Goal: Task Accomplishment & Management: Complete application form

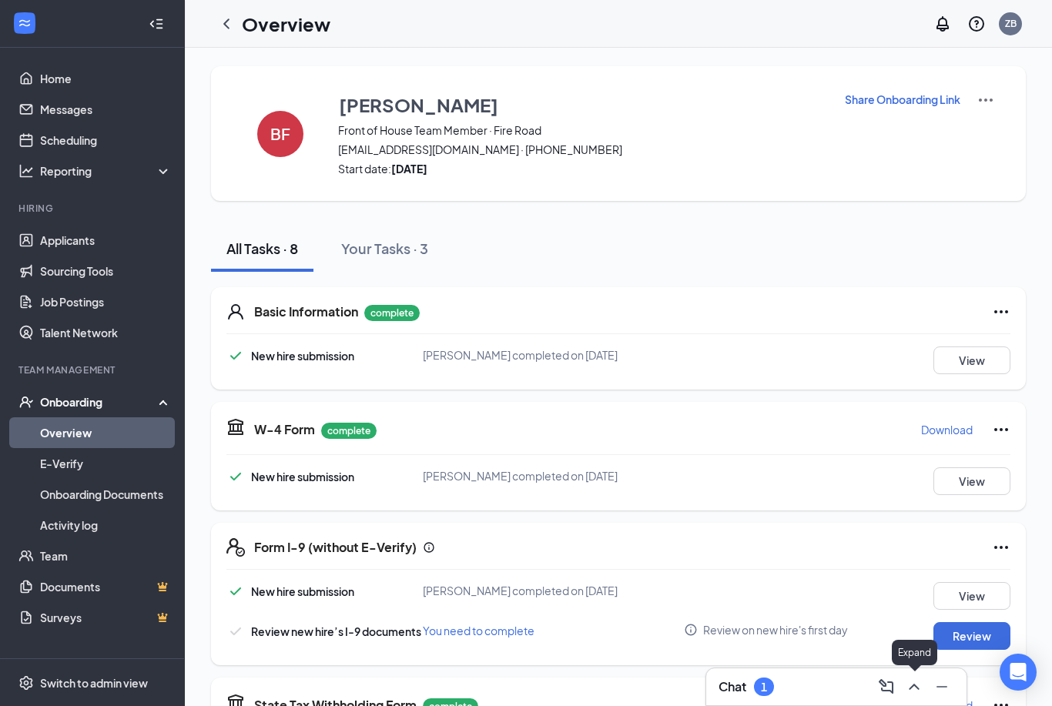
click at [912, 691] on icon "ChevronUp" at bounding box center [914, 687] width 18 height 18
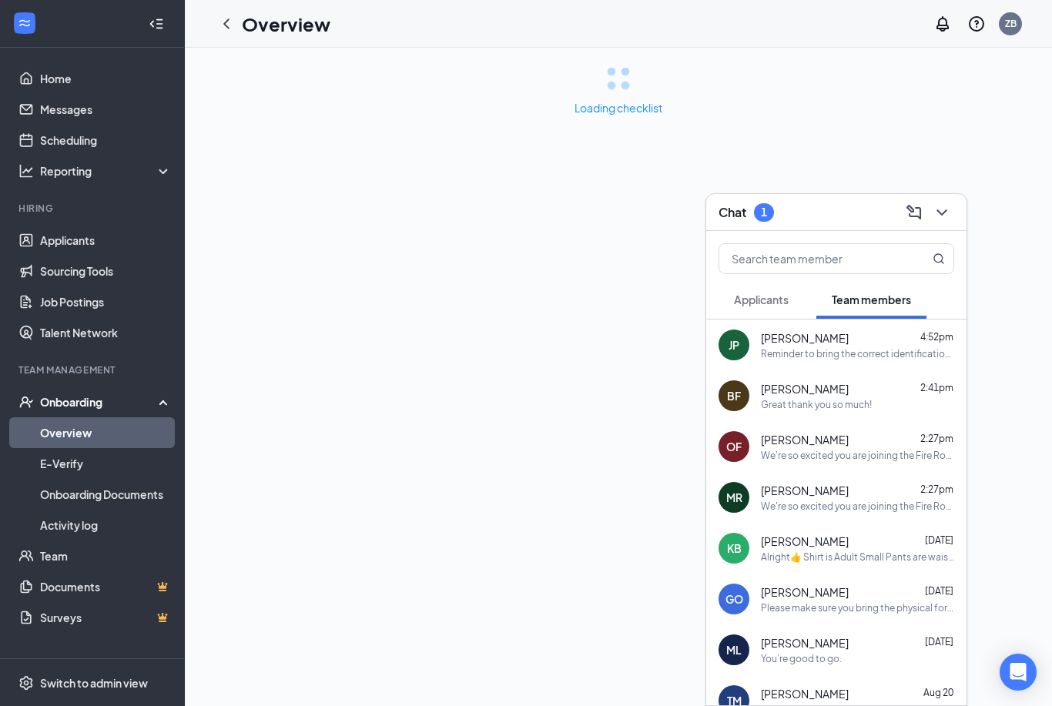
click at [781, 297] on span "Applicants" at bounding box center [761, 300] width 55 height 14
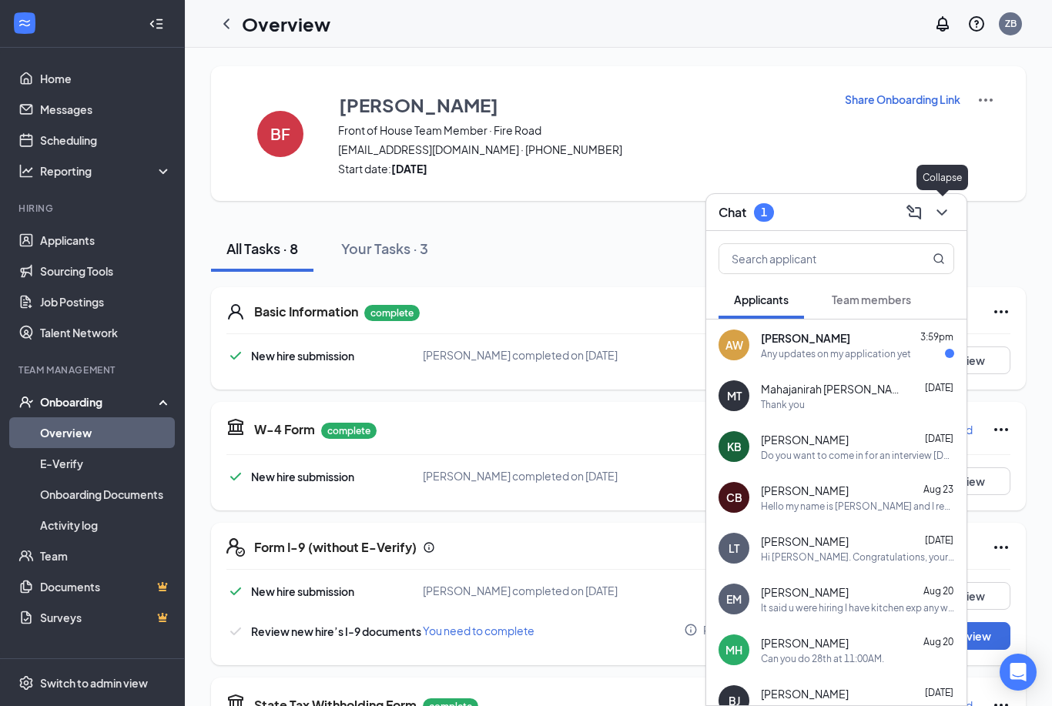
click at [947, 220] on icon "ChevronDown" at bounding box center [941, 212] width 18 height 18
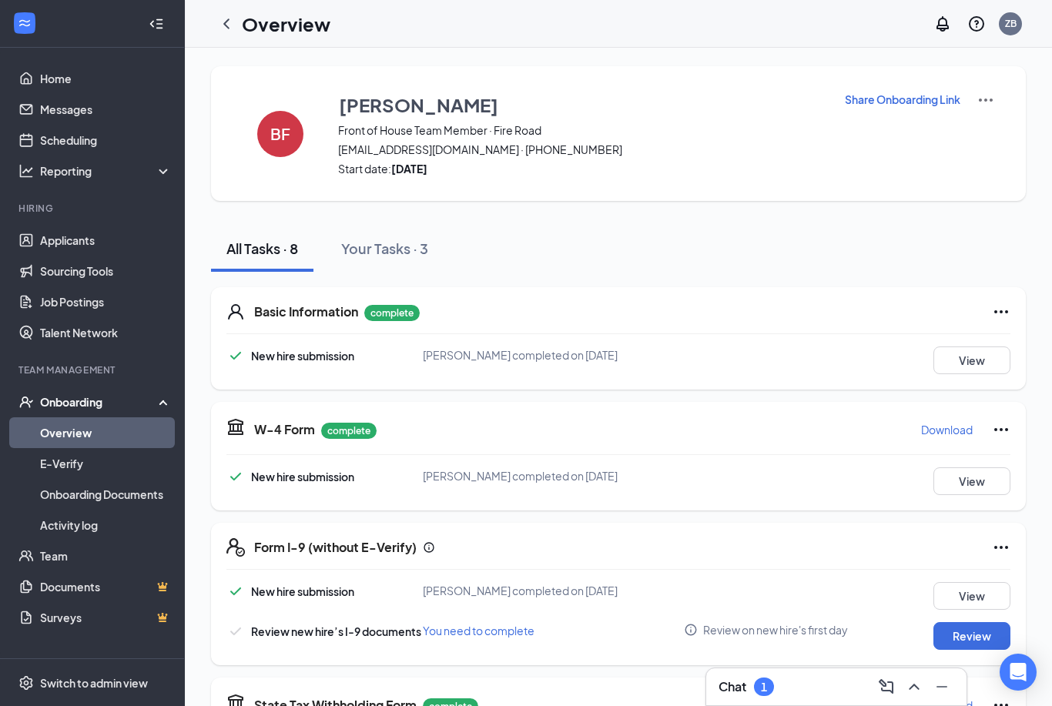
click at [224, 21] on icon "ChevronLeft" at bounding box center [226, 24] width 18 height 18
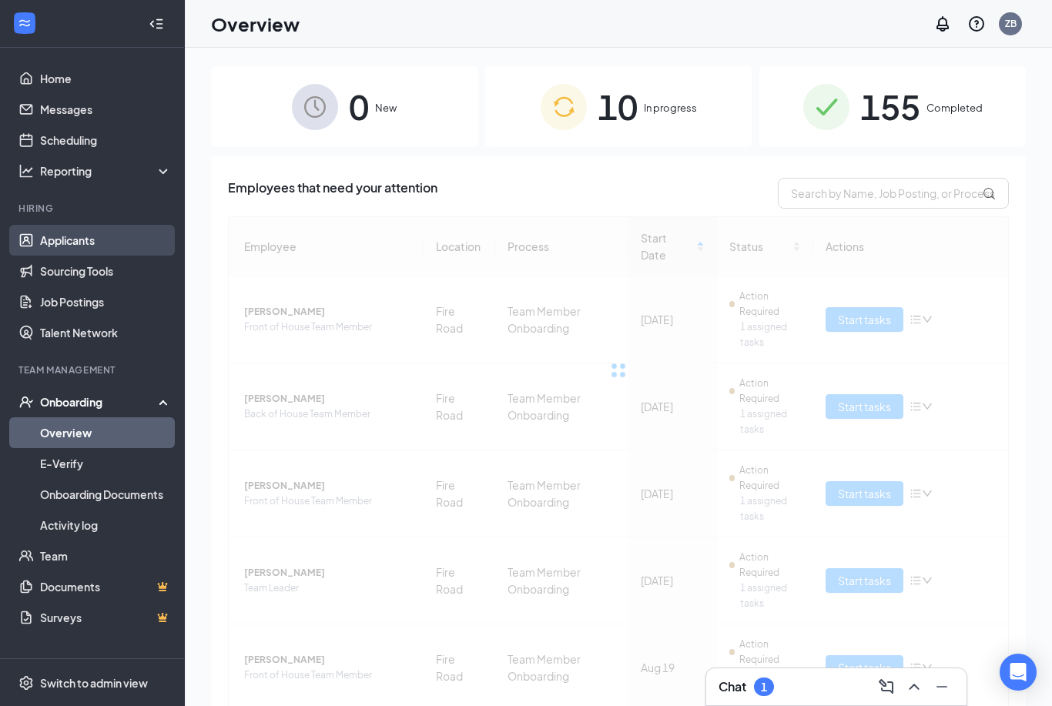
click at [109, 232] on link "Applicants" at bounding box center [106, 240] width 132 height 31
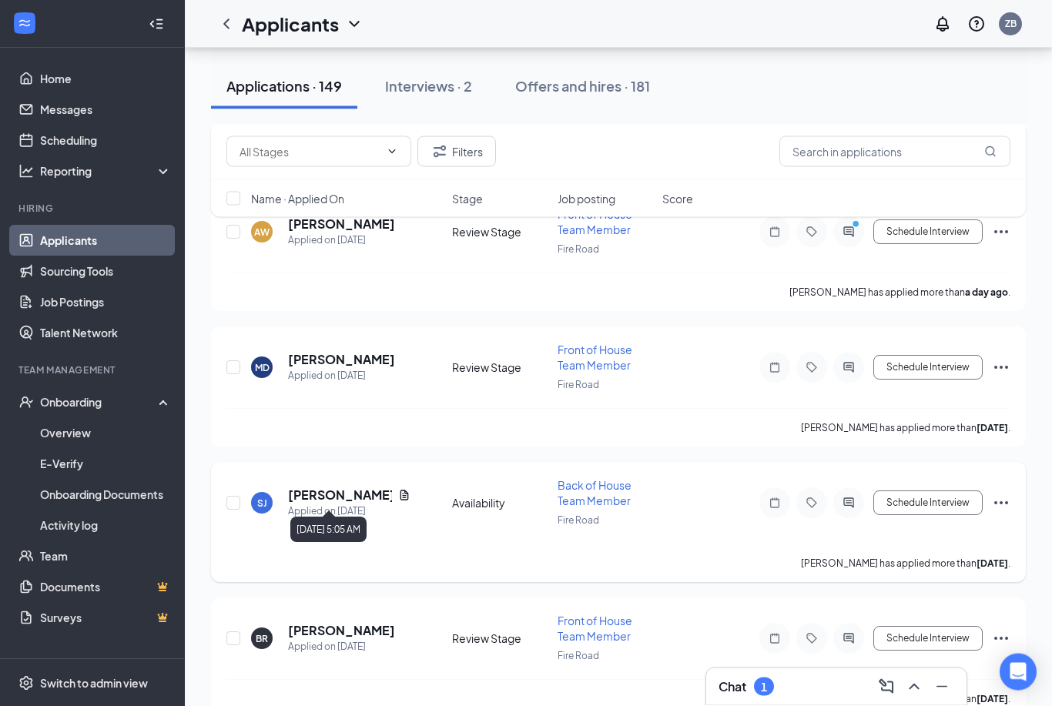
scroll to position [858, 0]
click at [447, 89] on div "Interviews · 2" at bounding box center [428, 85] width 87 height 19
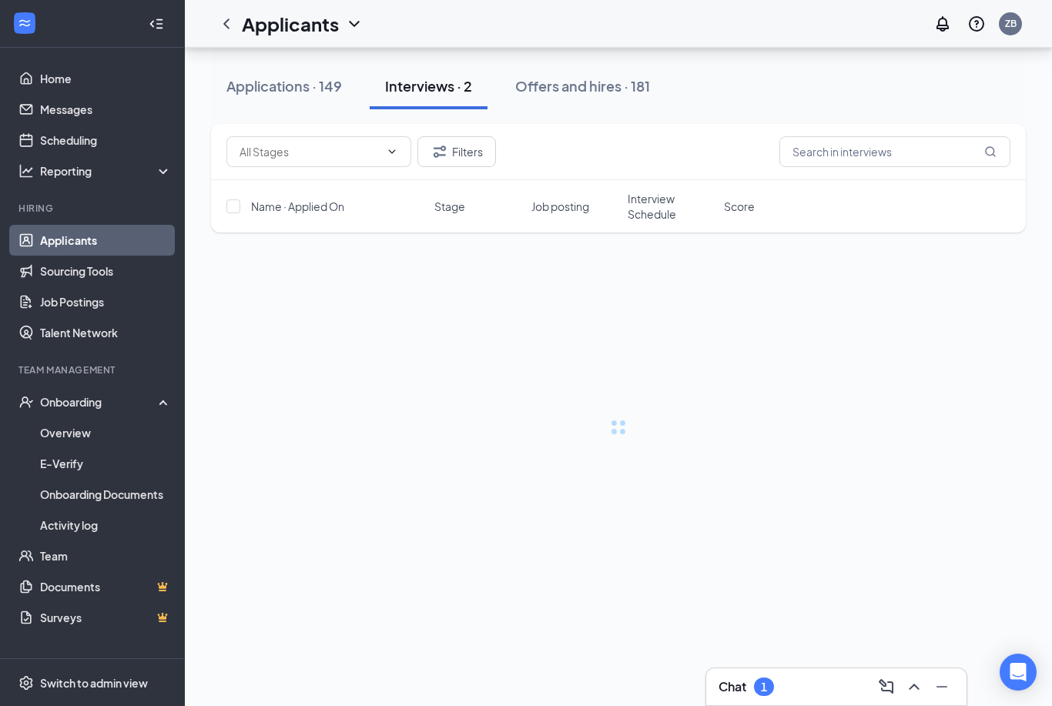
scroll to position [49, 0]
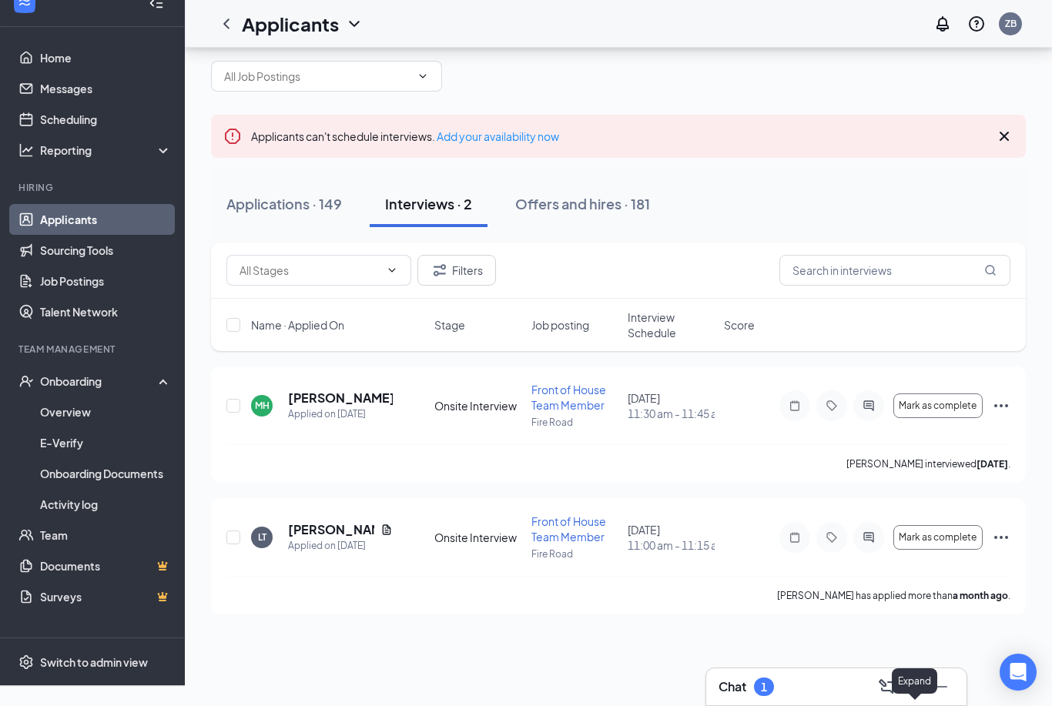
click at [918, 695] on icon "ChevronUp" at bounding box center [914, 687] width 18 height 18
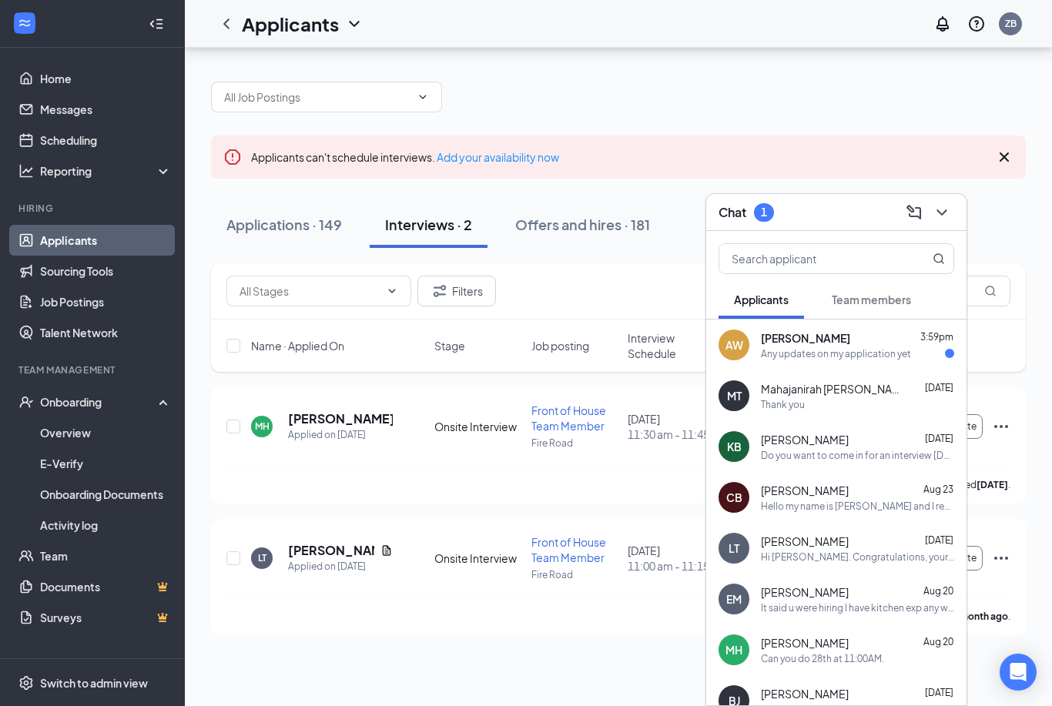
click at [781, 330] on span "[PERSON_NAME]" at bounding box center [805, 337] width 89 height 15
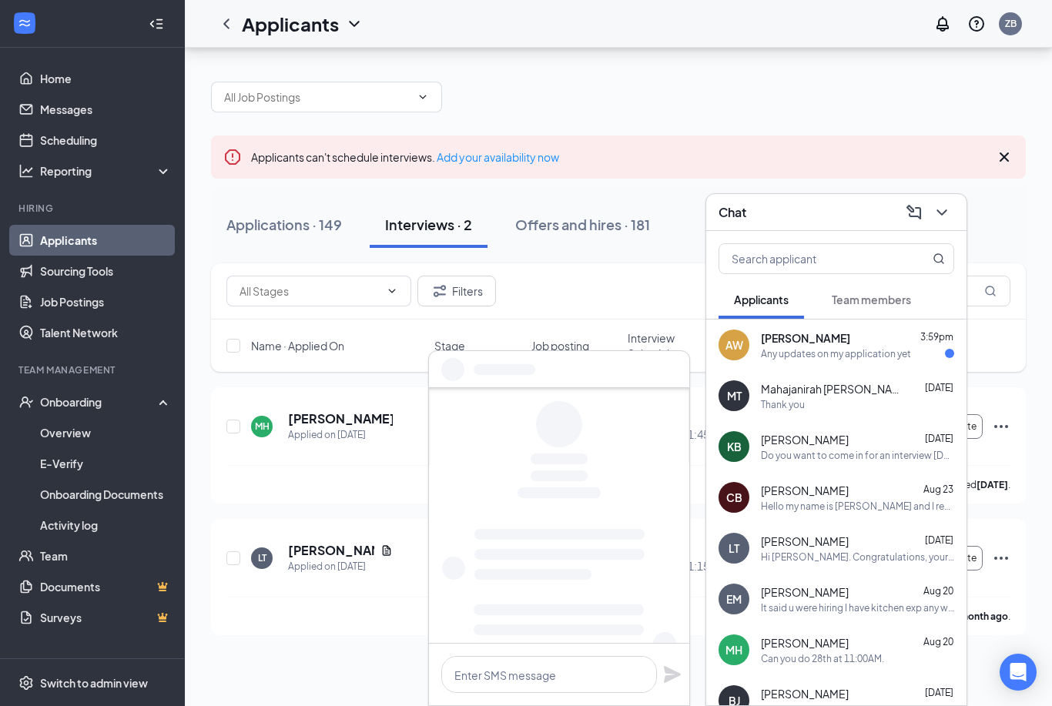
click at [857, 313] on button "Team members" at bounding box center [871, 299] width 110 height 38
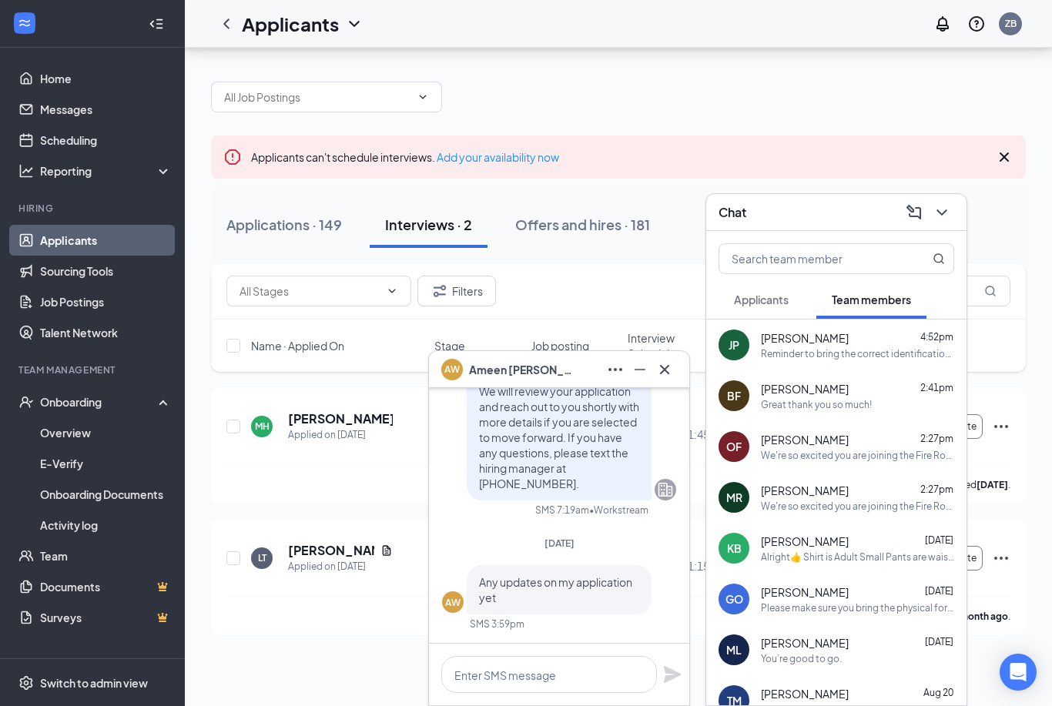
scroll to position [-22, 0]
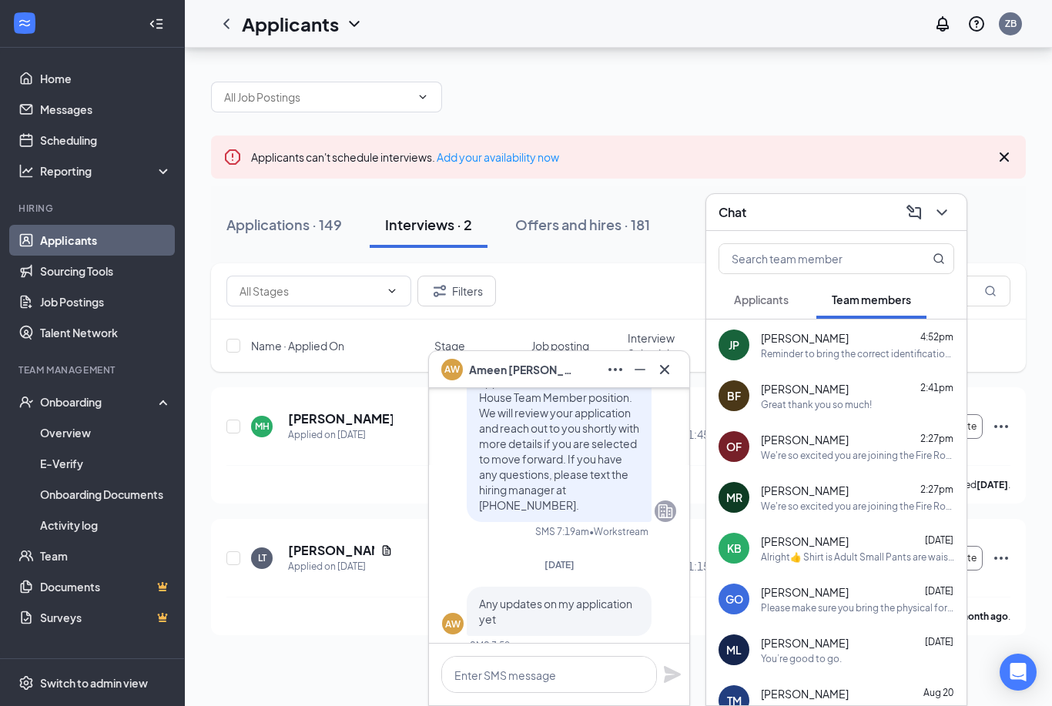
click at [806, 347] on div "Reminder to bring the correct identification docs so we can admit you to orient…" at bounding box center [857, 353] width 193 height 13
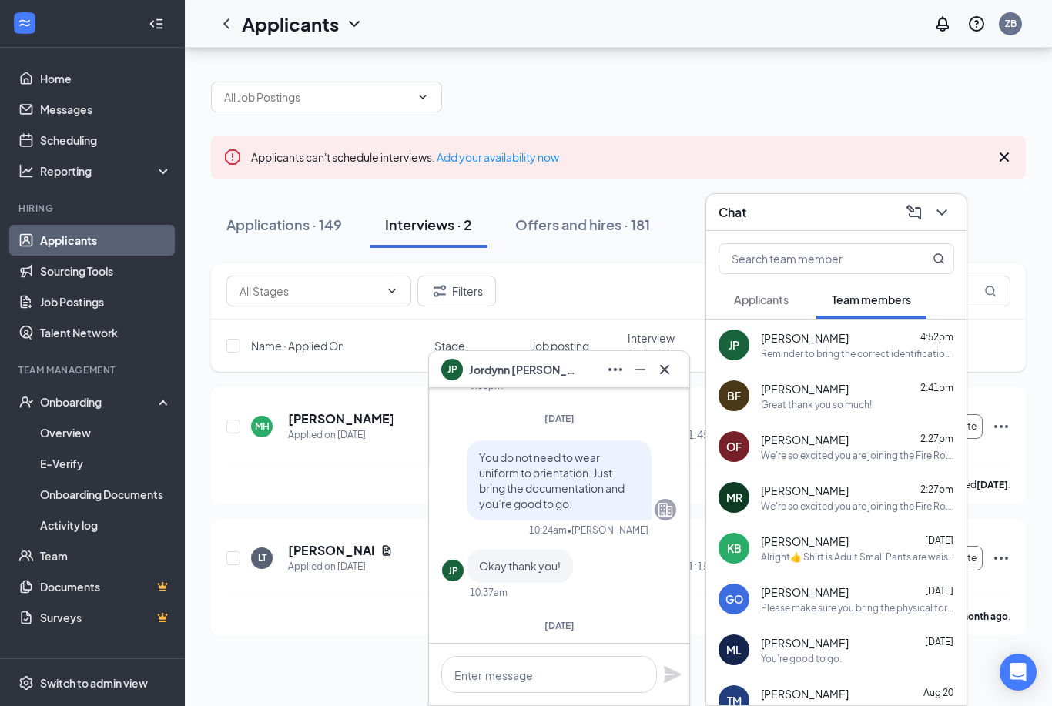
scroll to position [-376, 0]
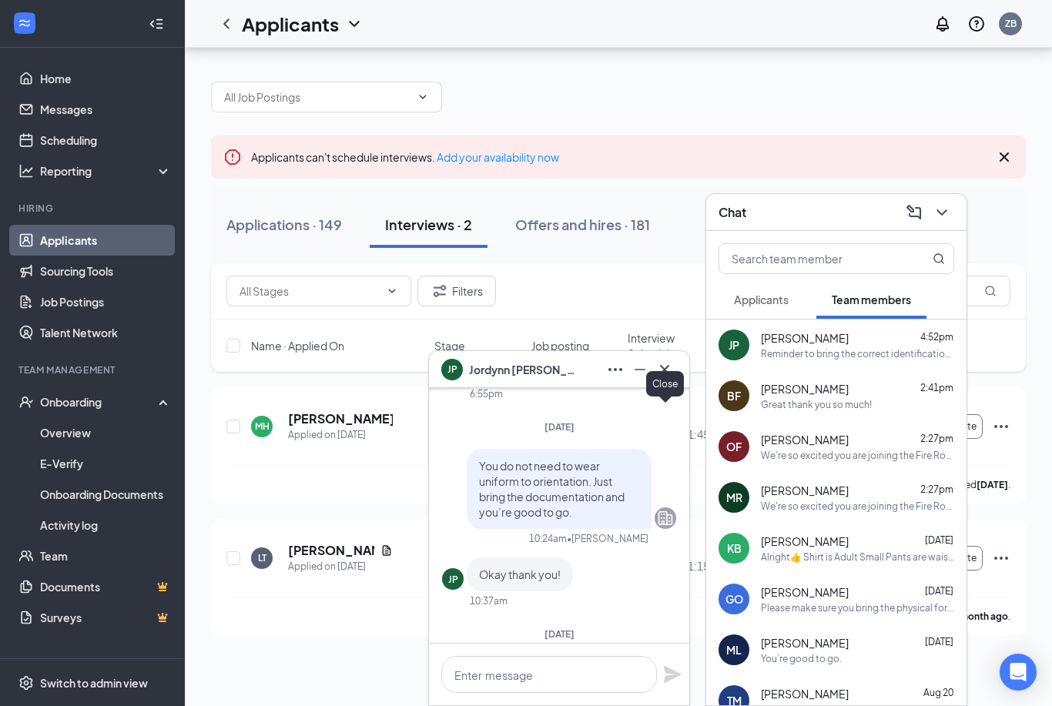
click at [661, 369] on icon "Cross" at bounding box center [664, 369] width 18 height 18
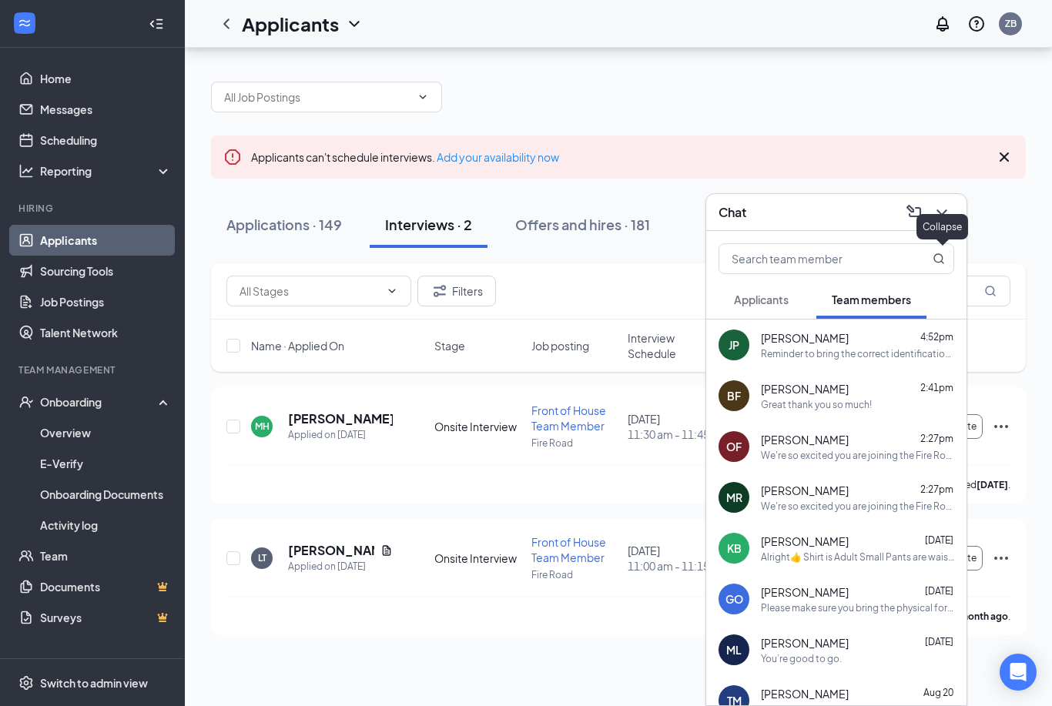
click at [942, 206] on icon "ChevronDown" at bounding box center [941, 212] width 18 height 18
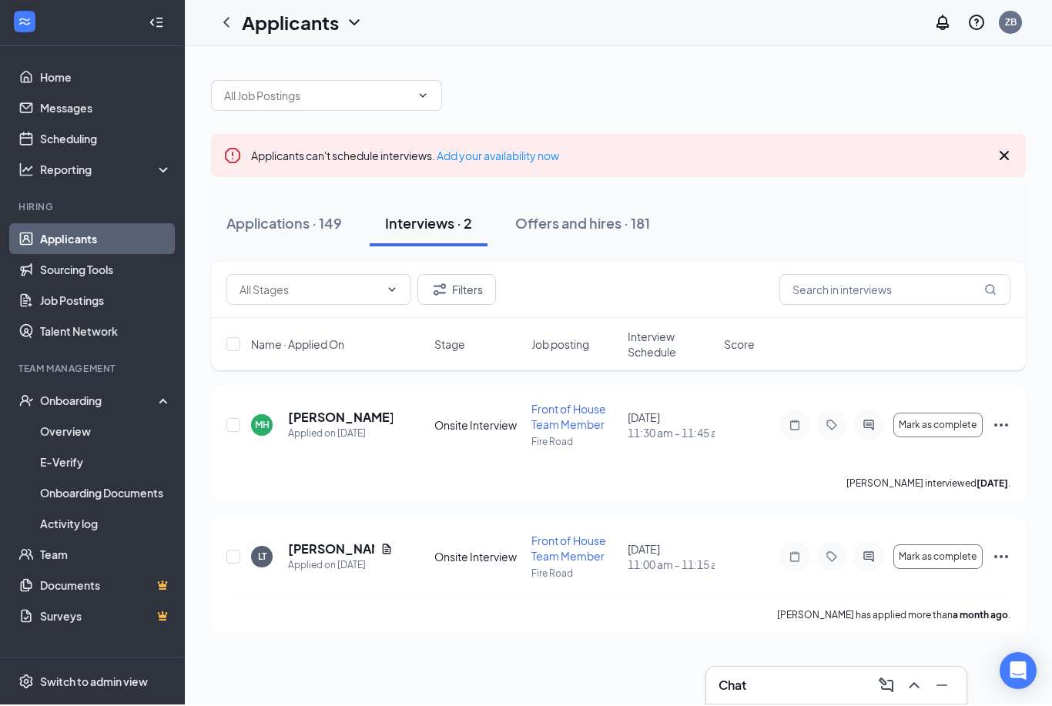
scroll to position [0, 0]
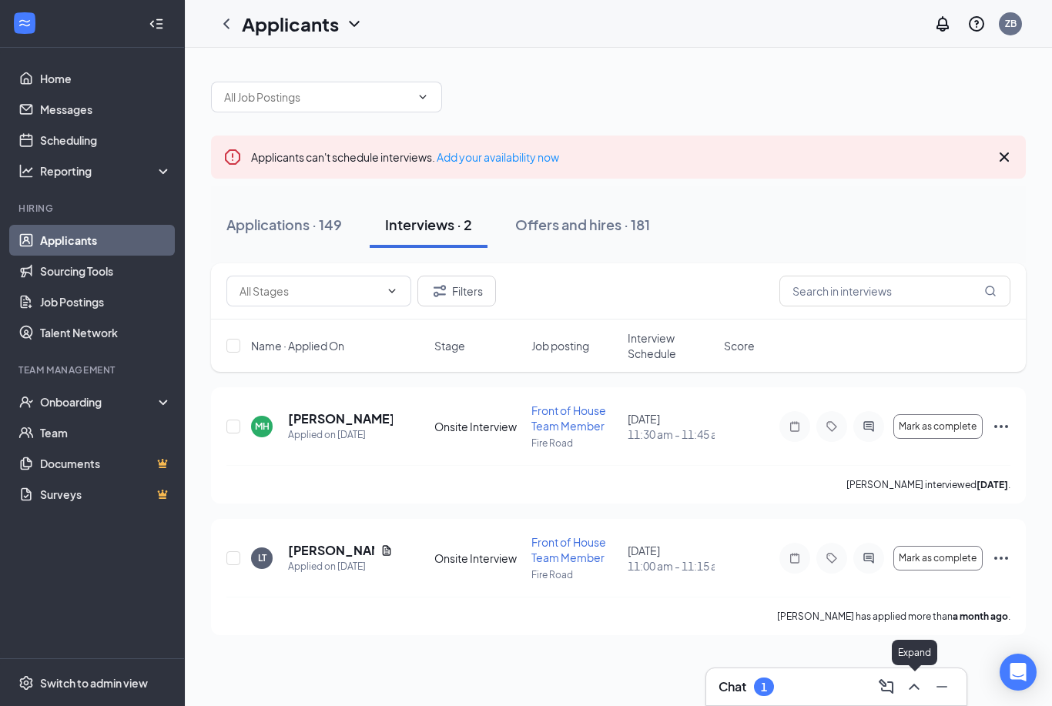
click at [922, 688] on icon "ChevronUp" at bounding box center [914, 687] width 18 height 18
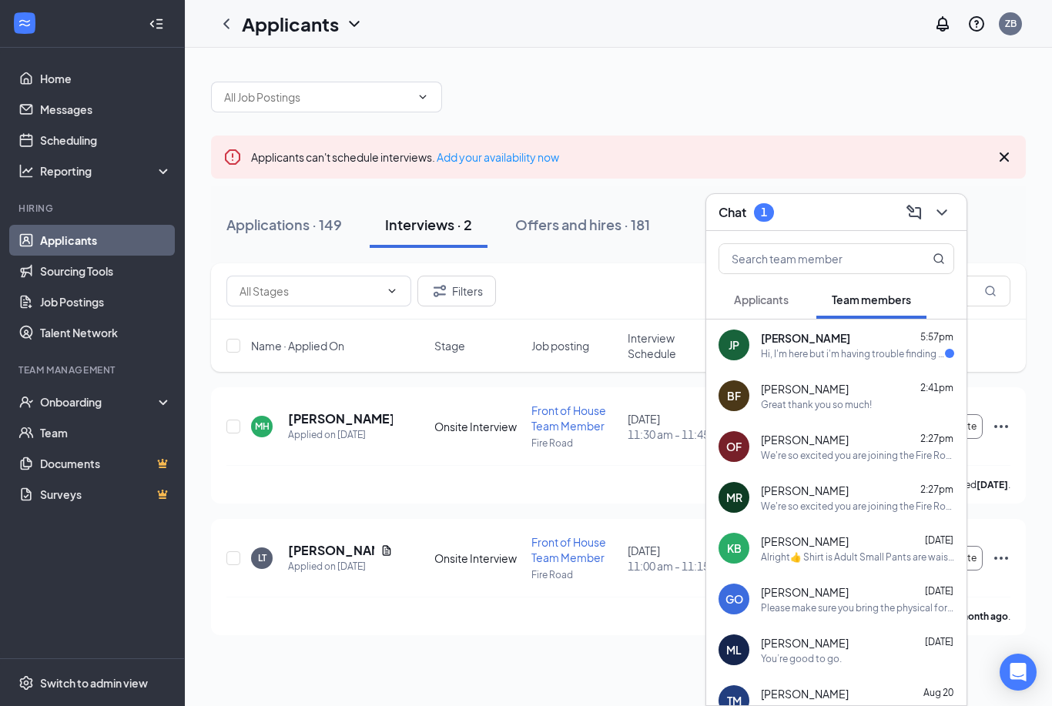
click at [855, 343] on div "[PERSON_NAME] 5:57pm" at bounding box center [857, 337] width 193 height 15
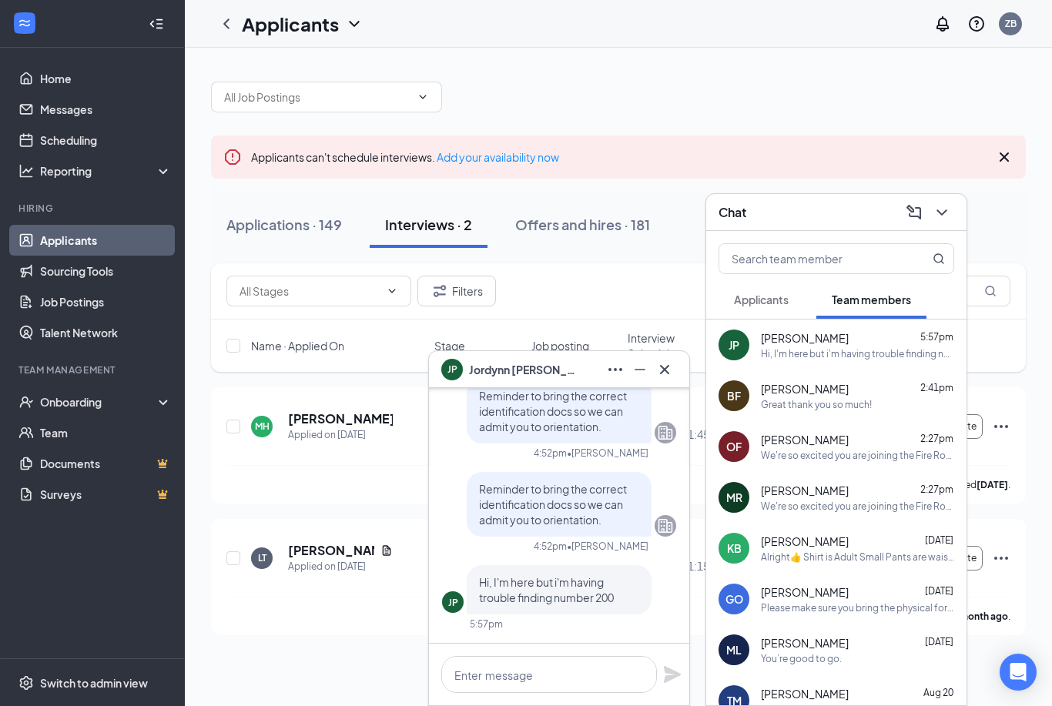
click at [8, 347] on ul "Applicants Sourcing Tools Job Postings Talent Network" at bounding box center [92, 286] width 184 height 123
click at [664, 368] on icon "Cross" at bounding box center [664, 369] width 18 height 18
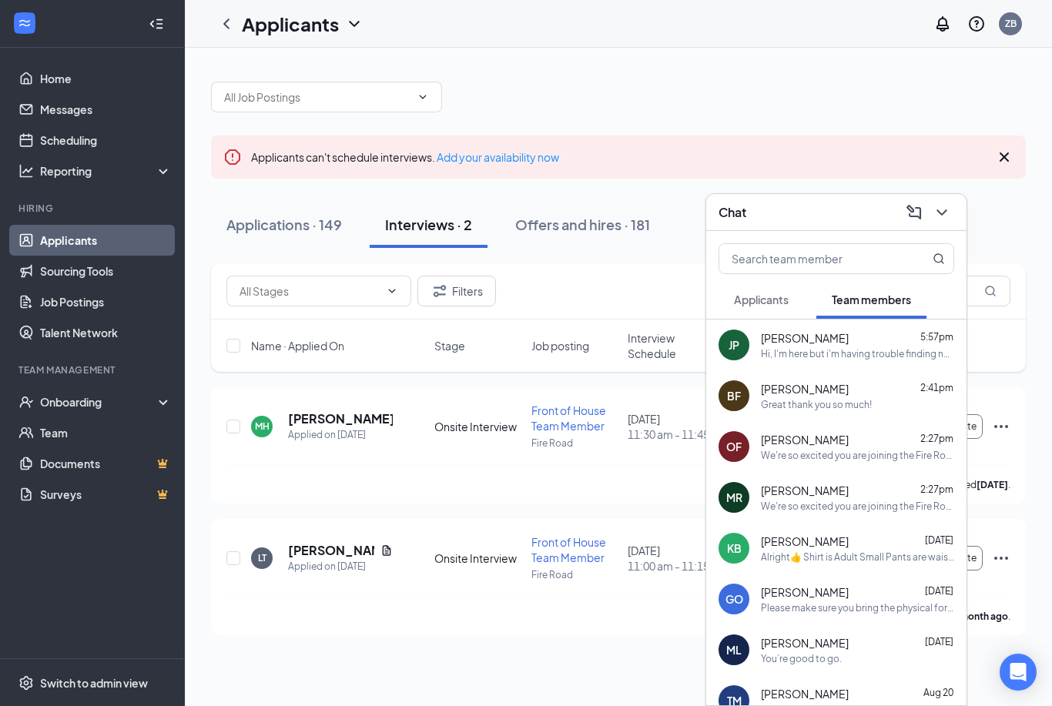
click at [942, 212] on icon "ChevronDown" at bounding box center [941, 212] width 18 height 18
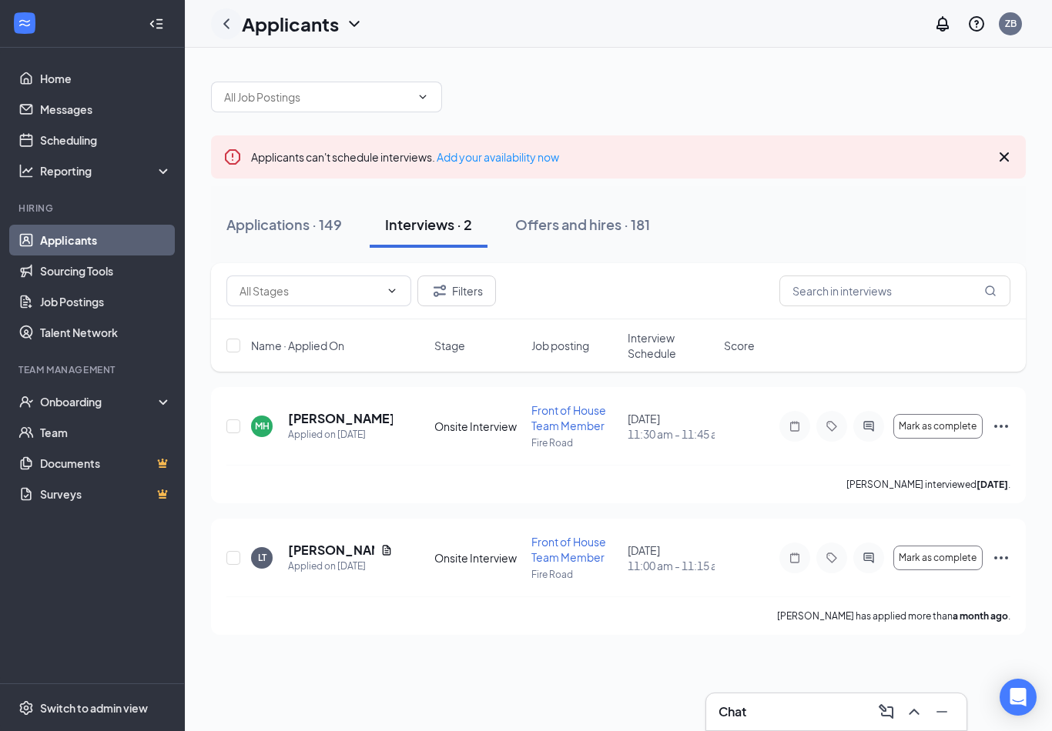
click at [225, 25] on icon "ChevronLeft" at bounding box center [226, 23] width 6 height 10
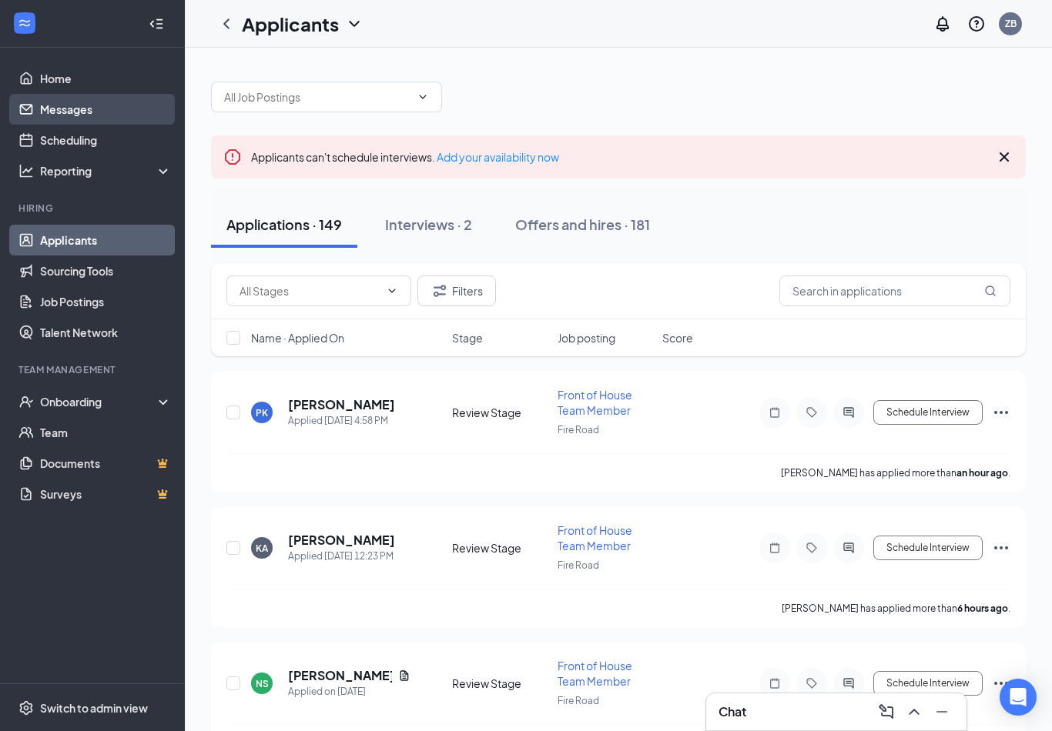
click at [98, 120] on link "Messages" at bounding box center [106, 109] width 132 height 31
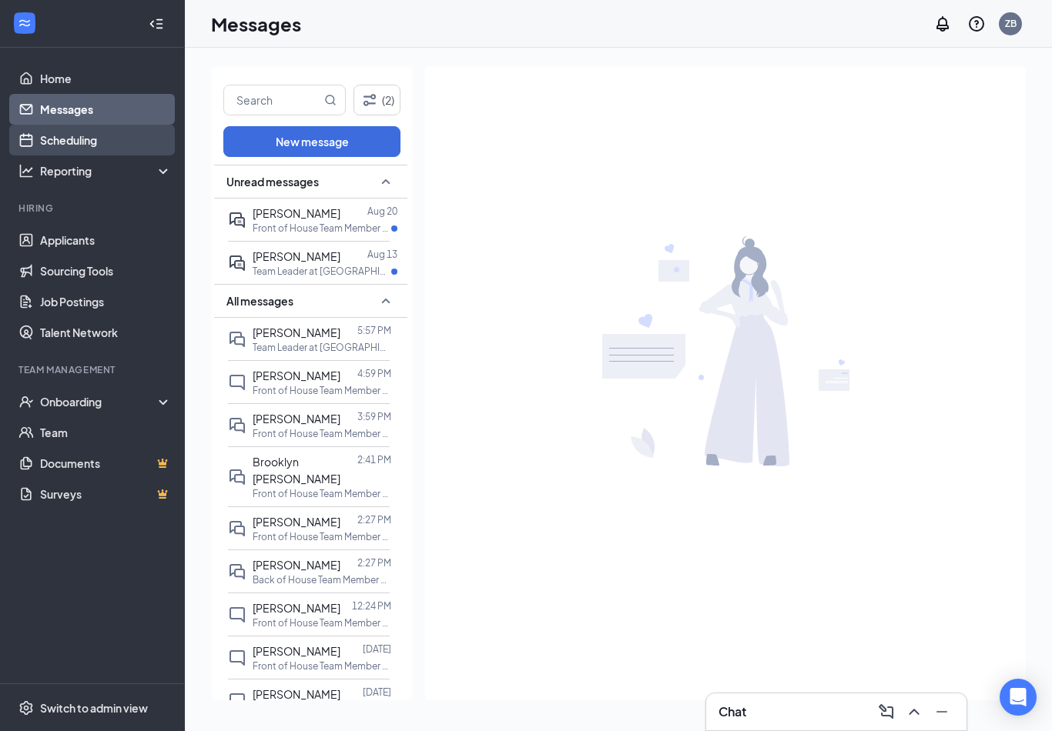
click at [95, 137] on link "Scheduling" at bounding box center [106, 140] width 132 height 31
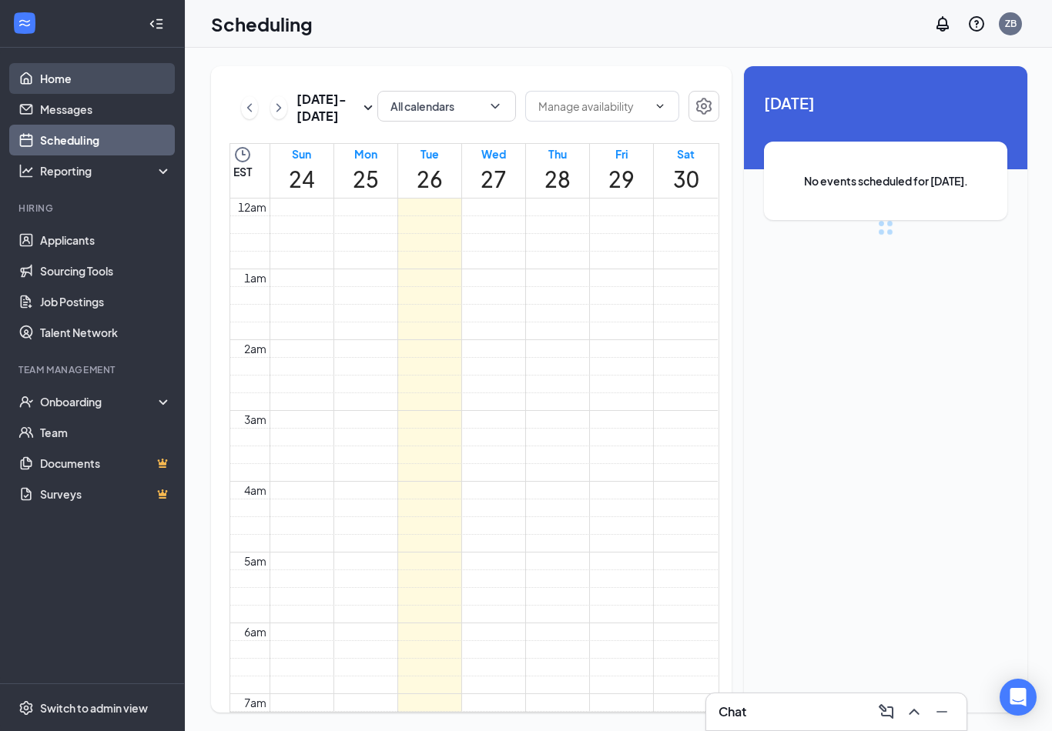
scroll to position [757, 0]
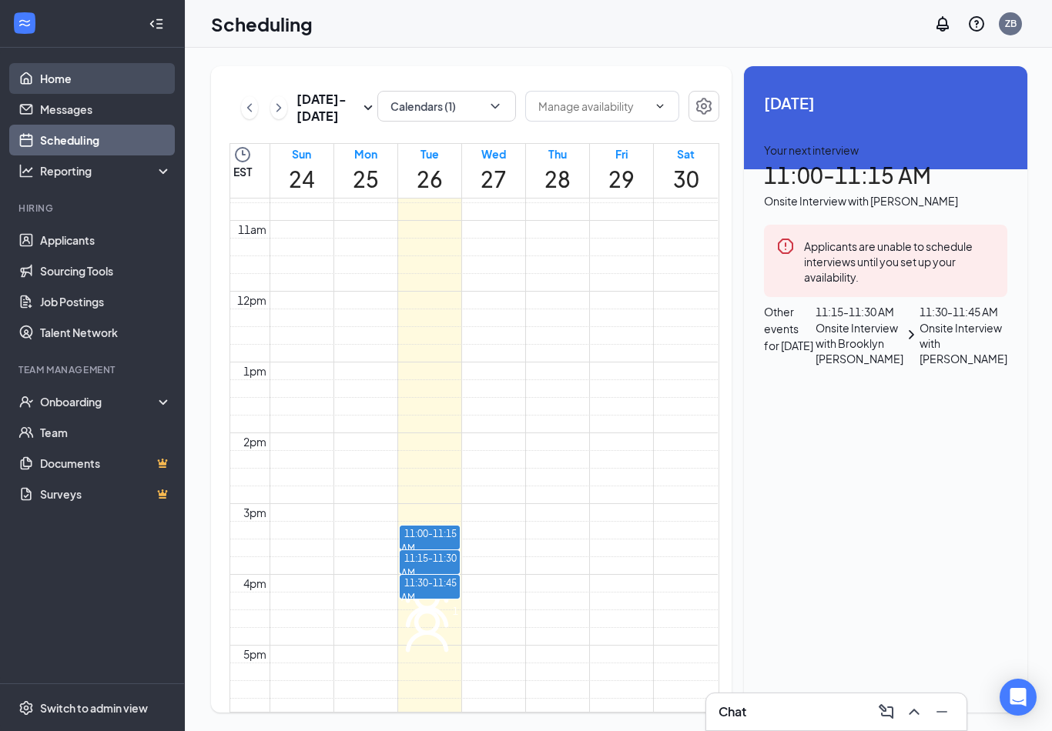
click at [75, 82] on link "Home" at bounding box center [106, 78] width 132 height 31
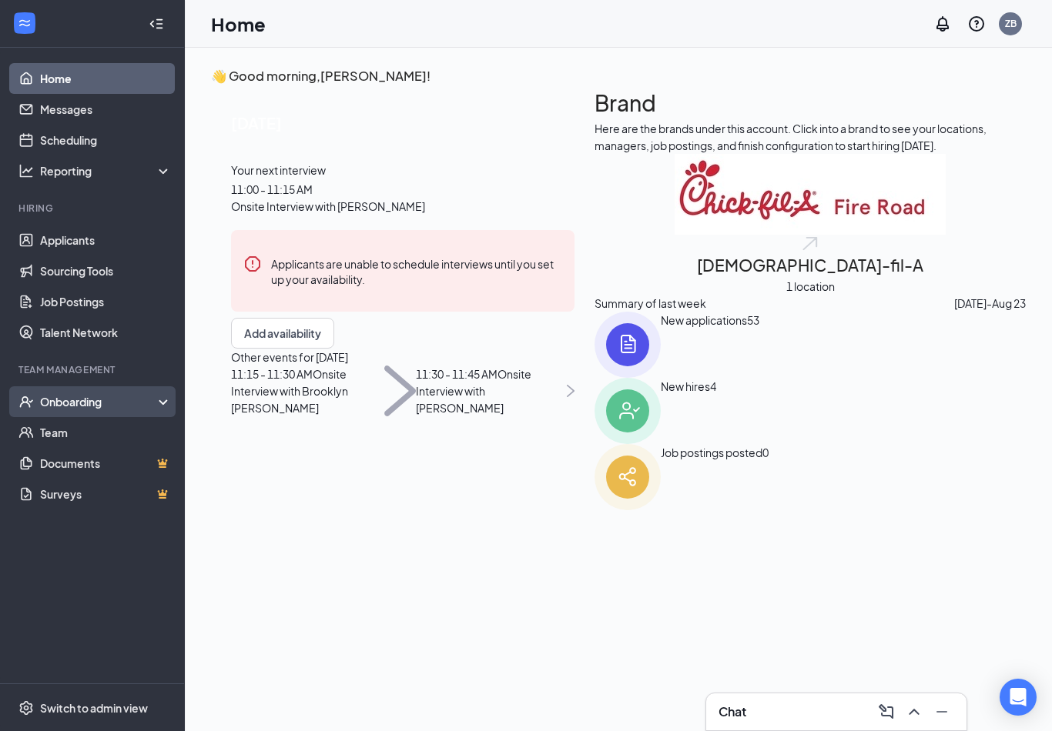
click at [85, 400] on div "Onboarding" at bounding box center [99, 401] width 119 height 15
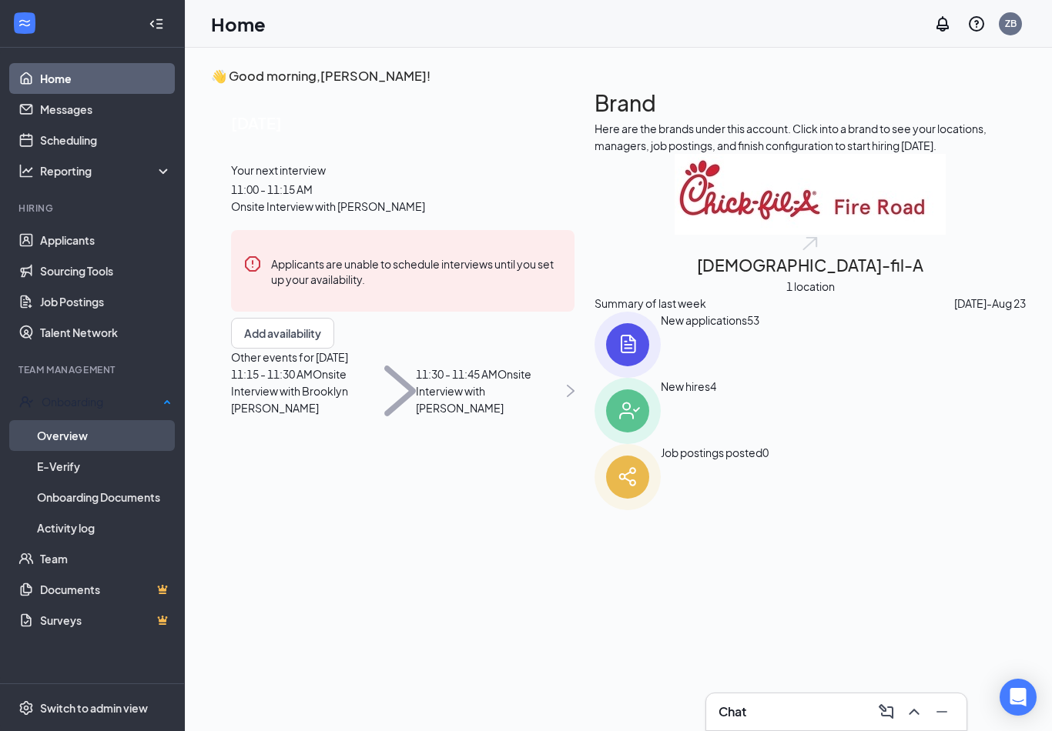
click at [88, 441] on link "Overview" at bounding box center [104, 435] width 135 height 31
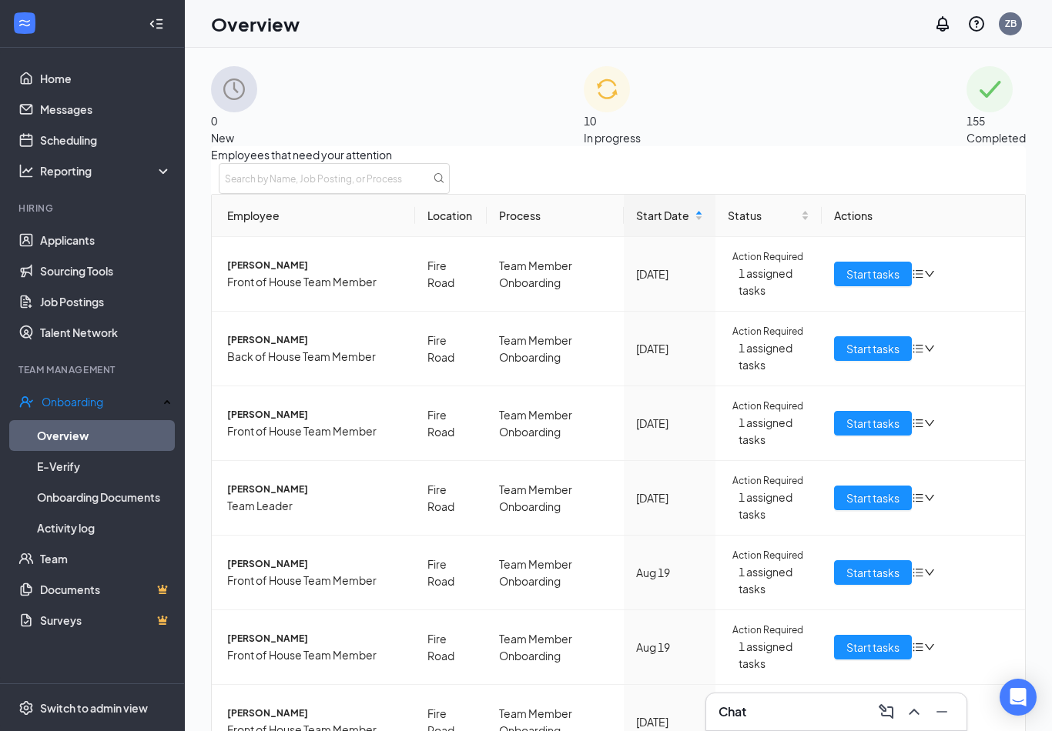
click at [641, 131] on span "In progress" at bounding box center [612, 138] width 57 height 14
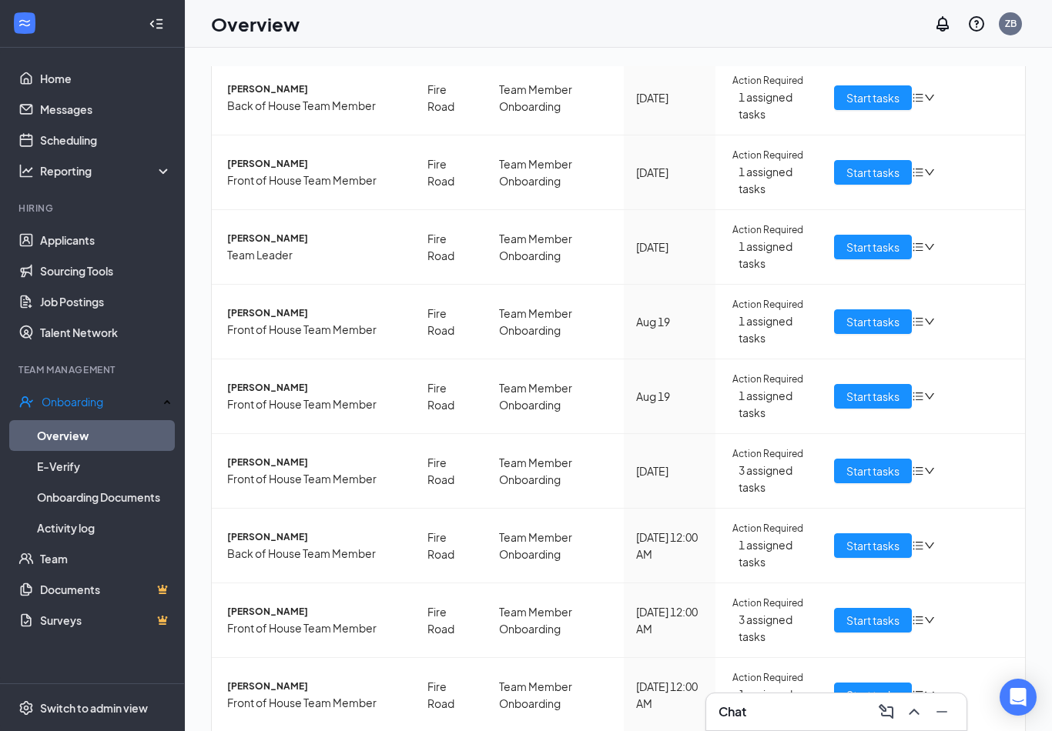
scroll to position [427, 0]
click at [871, 239] on span "Start tasks" at bounding box center [872, 247] width 53 height 17
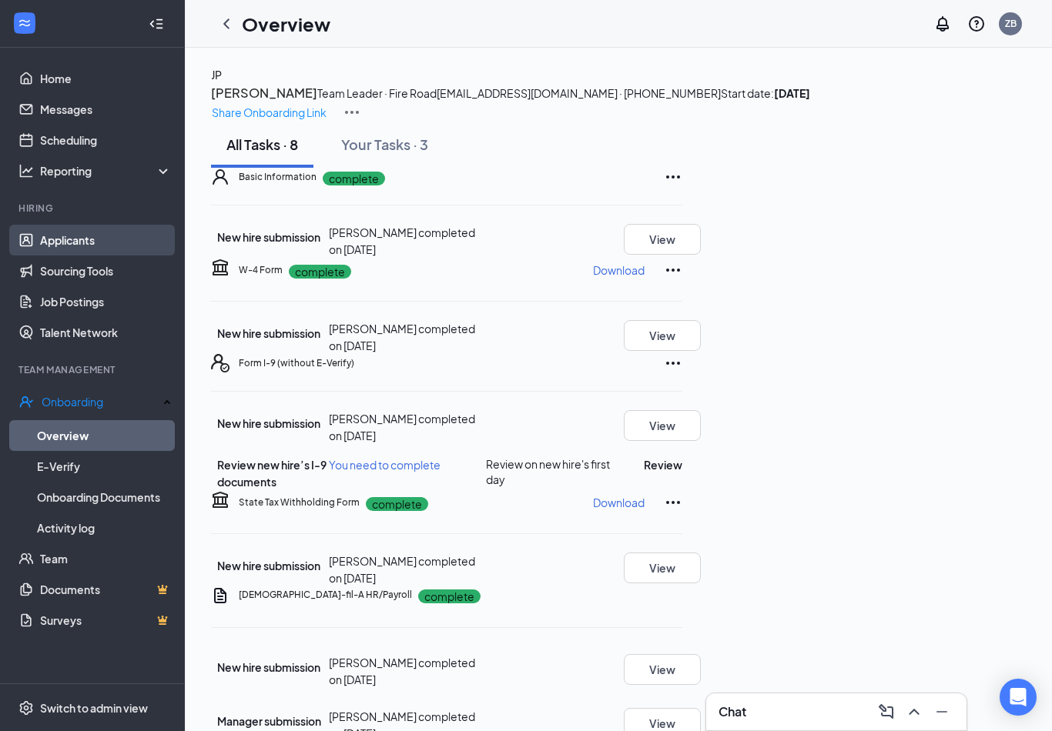
click at [110, 239] on link "Applicants" at bounding box center [106, 240] width 132 height 31
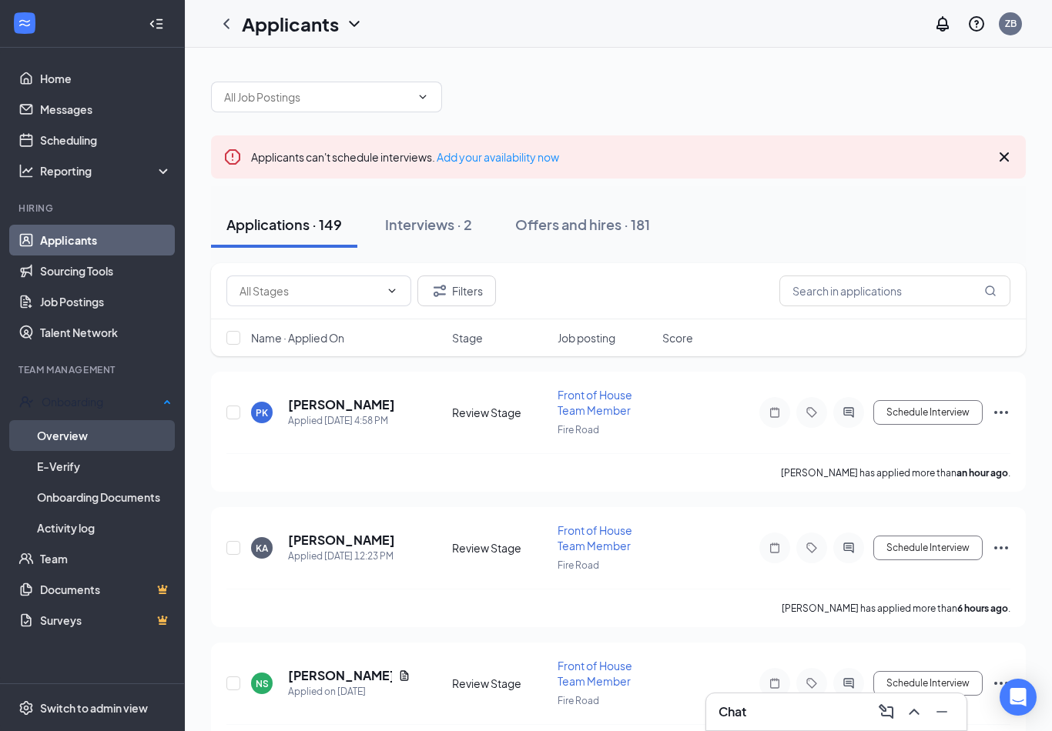
click at [102, 437] on link "Overview" at bounding box center [104, 435] width 135 height 31
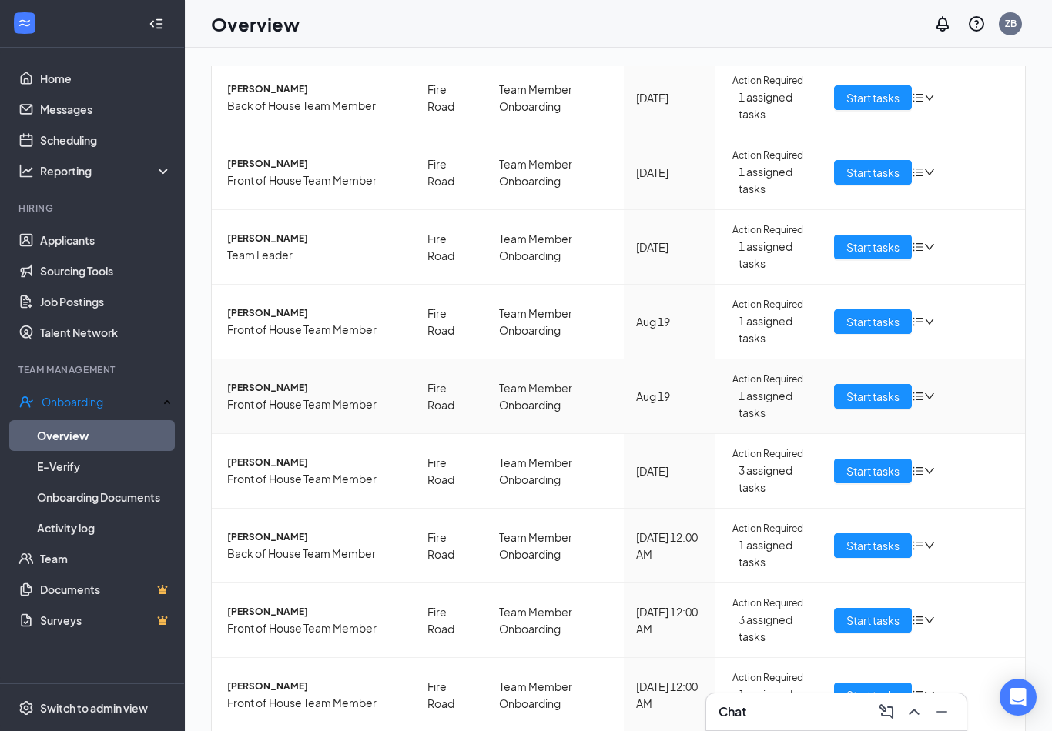
scroll to position [301, 0]
click at [875, 256] on span "Start tasks" at bounding box center [872, 247] width 53 height 17
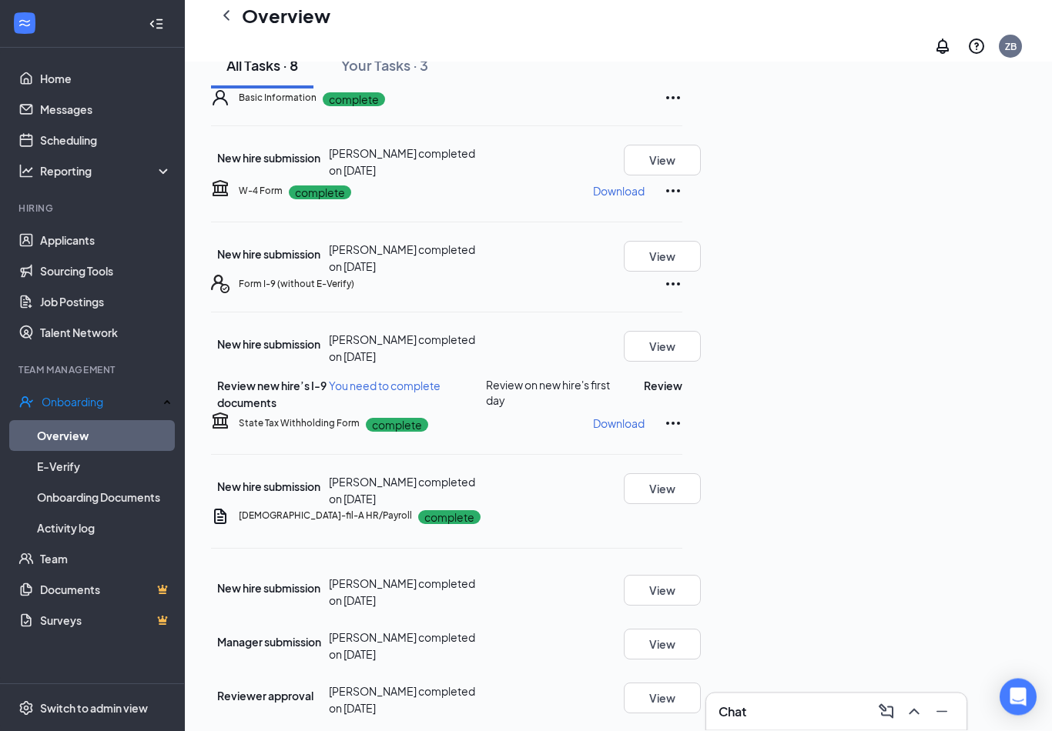
scroll to position [102, 0]
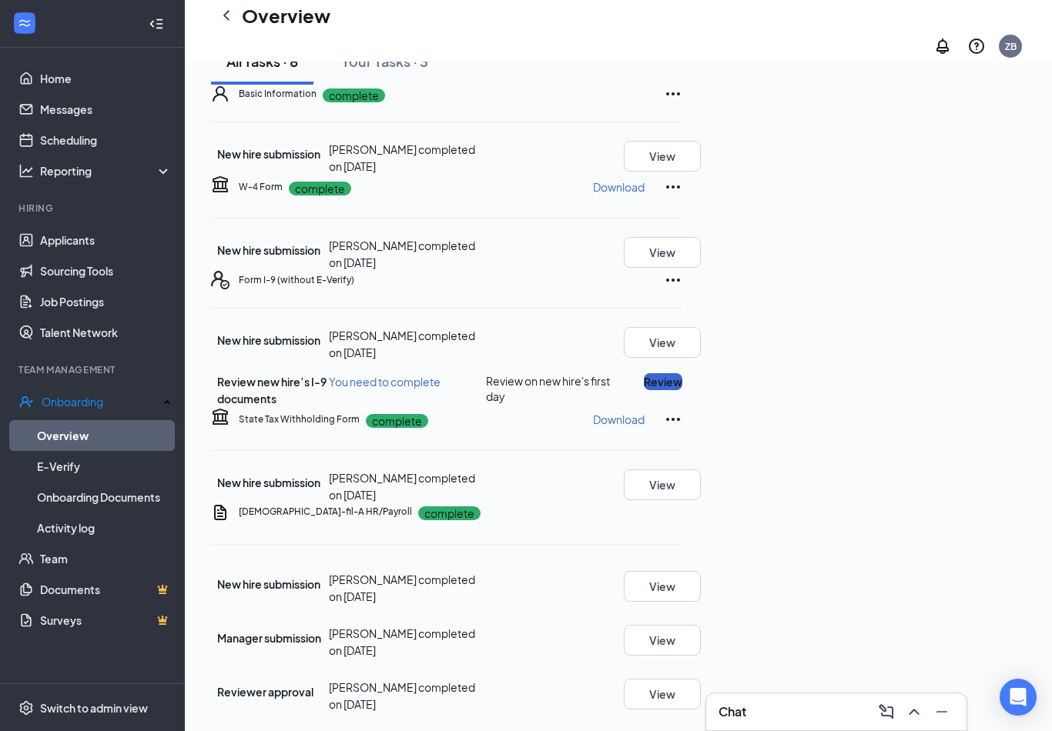
click at [682, 390] on button "Review" at bounding box center [663, 381] width 38 height 17
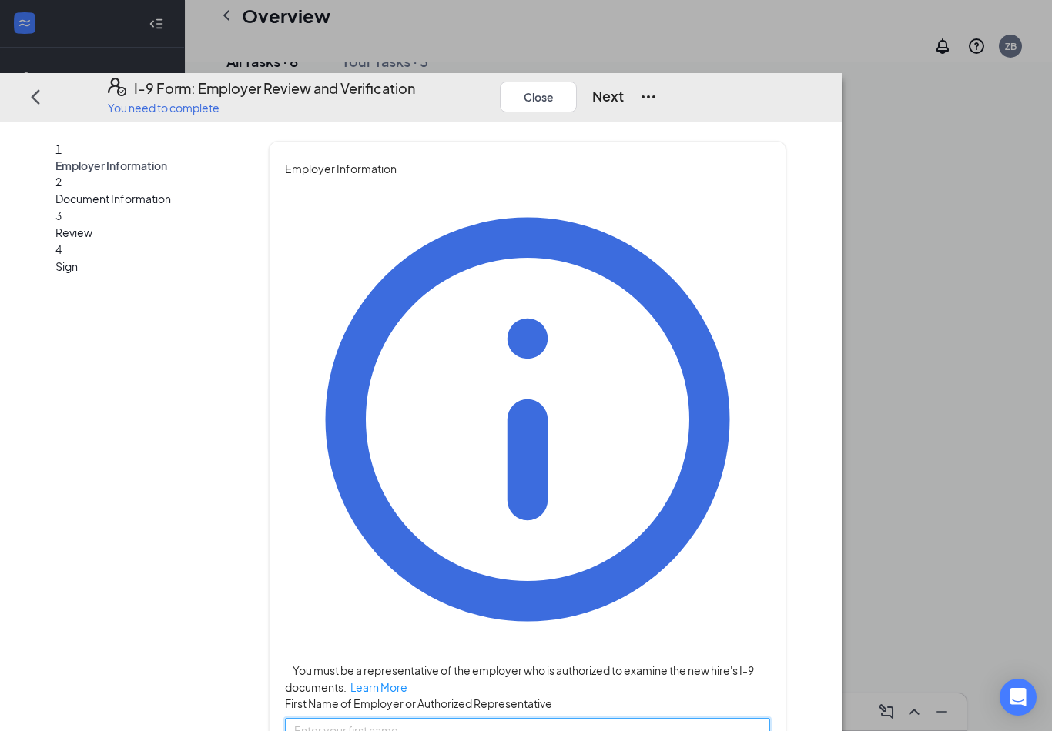
click at [532, 705] on input "First Name of Employer or Authorized Representative" at bounding box center [527, 730] width 485 height 25
type input "[PERSON_NAME]"
type input "Brown"
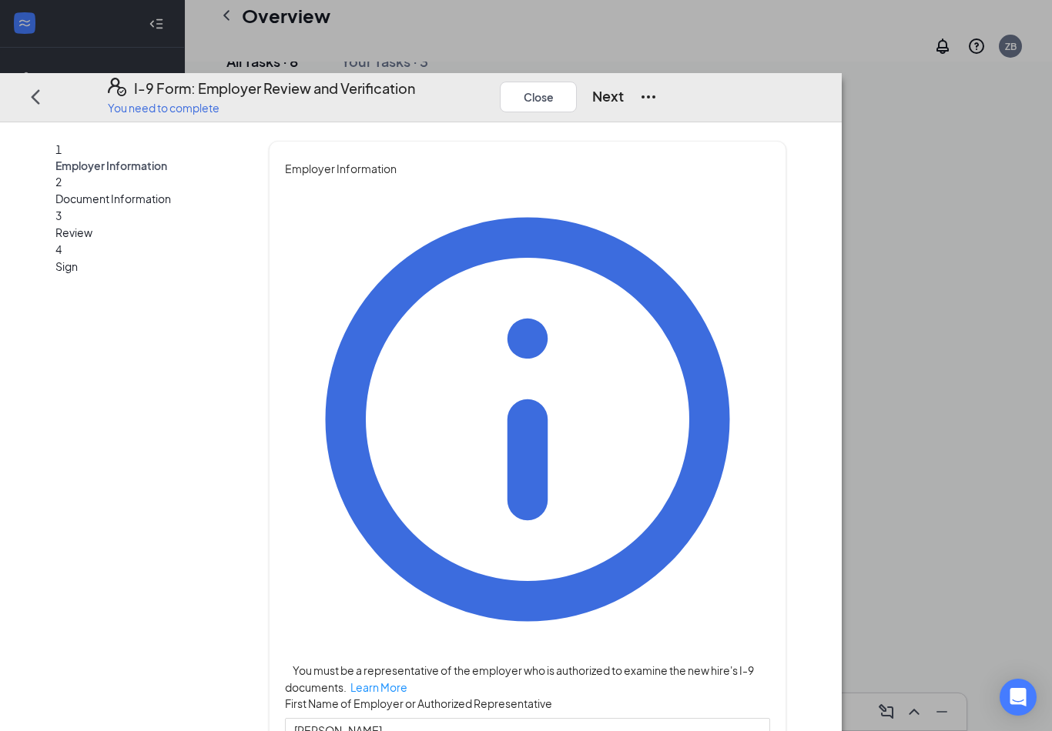
type input "HR Director"
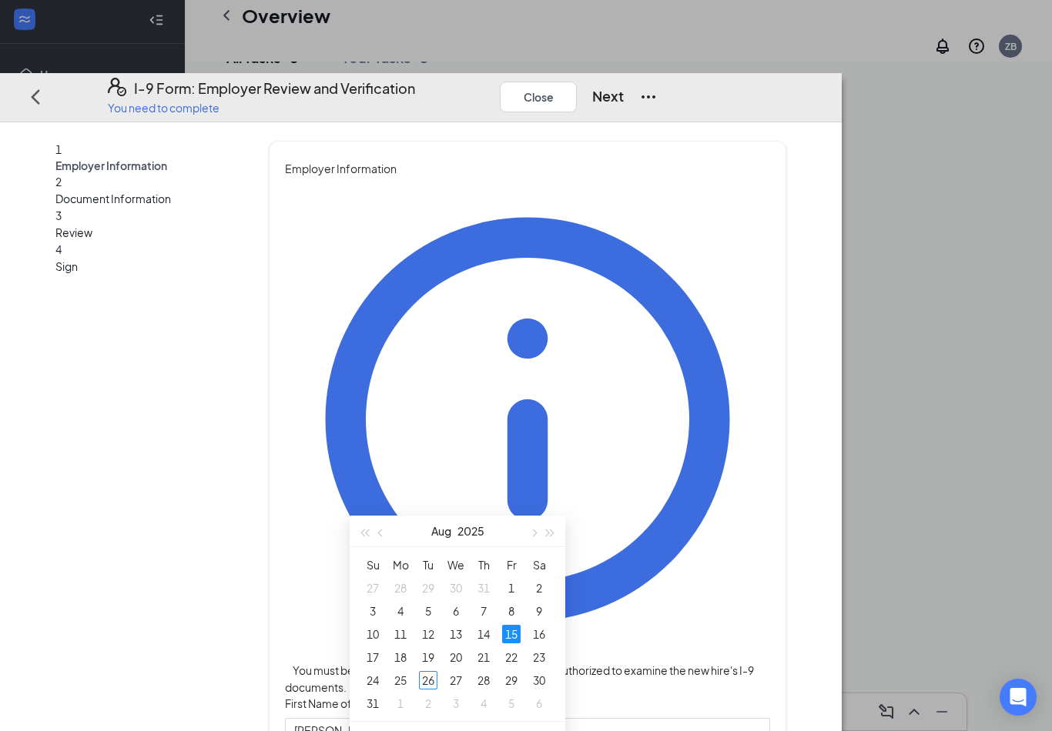
scroll to position [102, 0]
click at [426, 678] on div "26" at bounding box center [428, 680] width 18 height 18
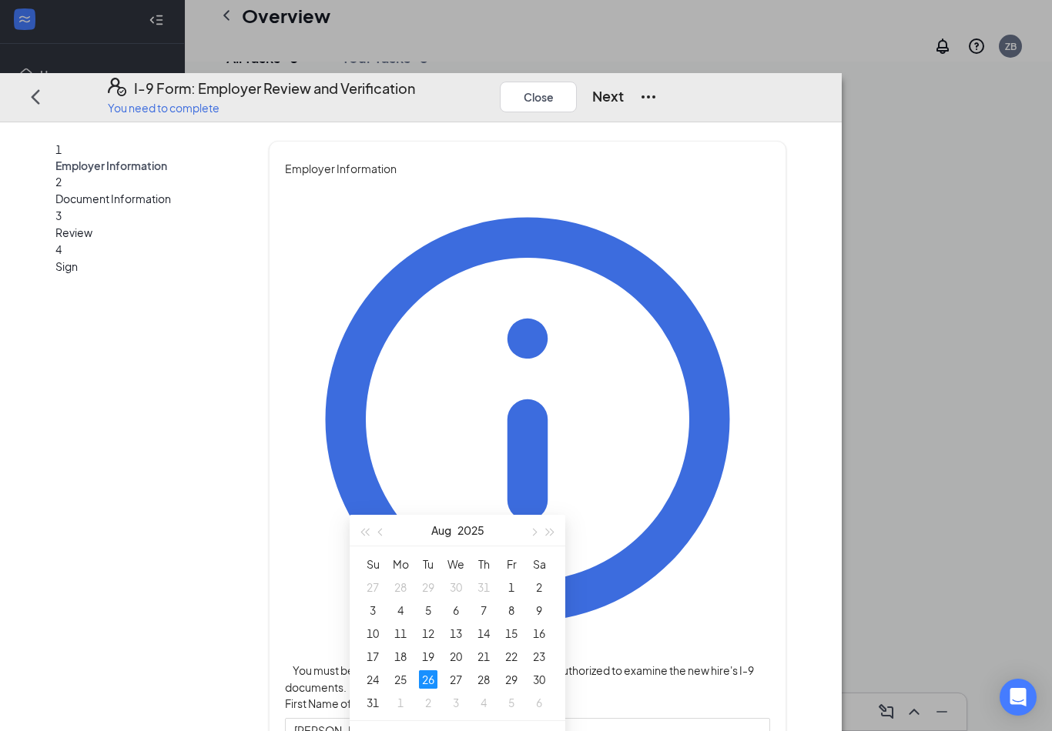
type input "[DATE]"
click at [424, 676] on div "26" at bounding box center [428, 680] width 18 height 18
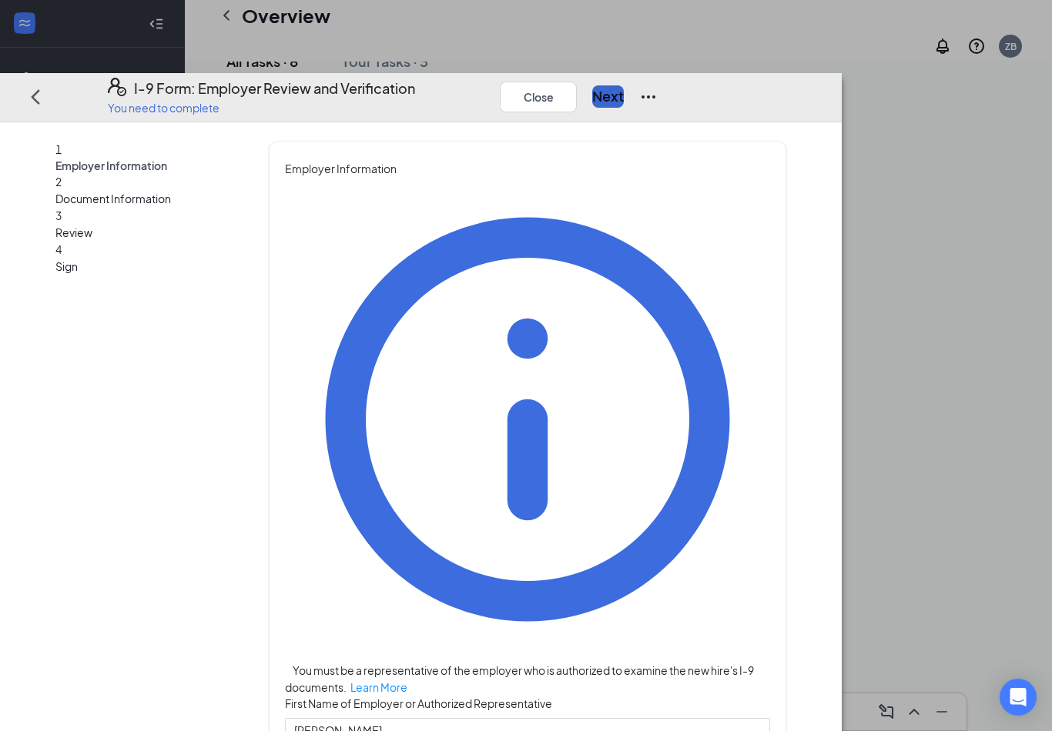
click at [624, 85] on button "Next" at bounding box center [608, 96] width 32 height 22
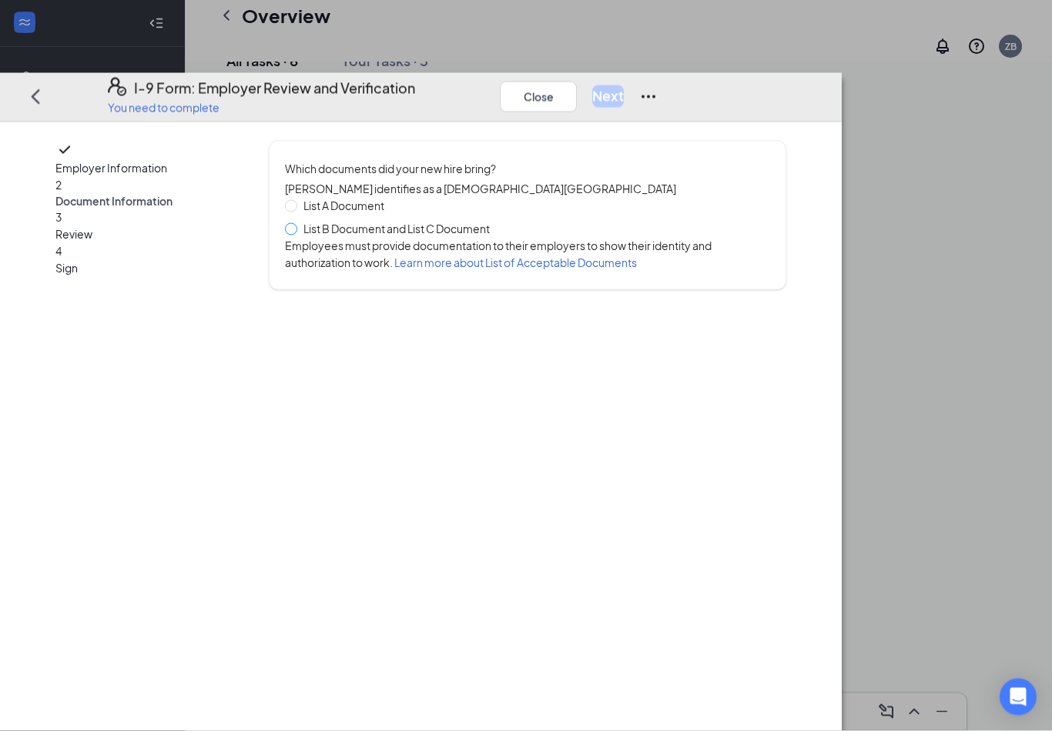
click at [297, 223] on span at bounding box center [291, 229] width 12 height 12
click at [296, 223] on input "List B Document and List C Document" at bounding box center [290, 228] width 11 height 11
radio input "true"
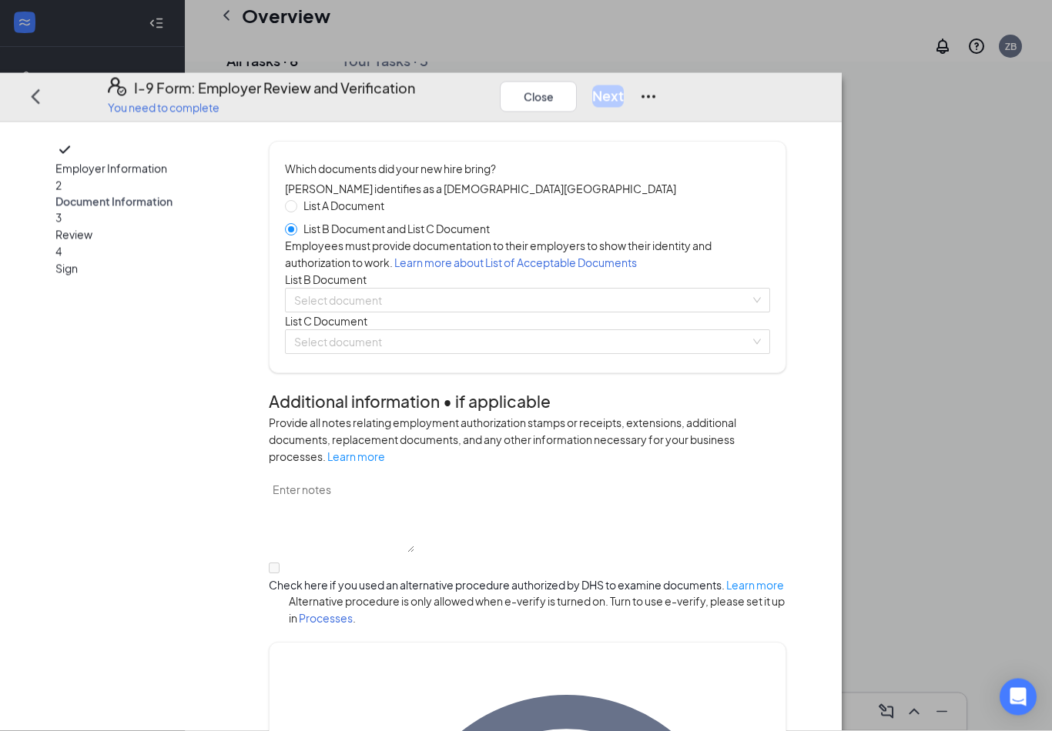
scroll to position [102, 0]
click at [409, 312] on input "search" at bounding box center [522, 300] width 456 height 23
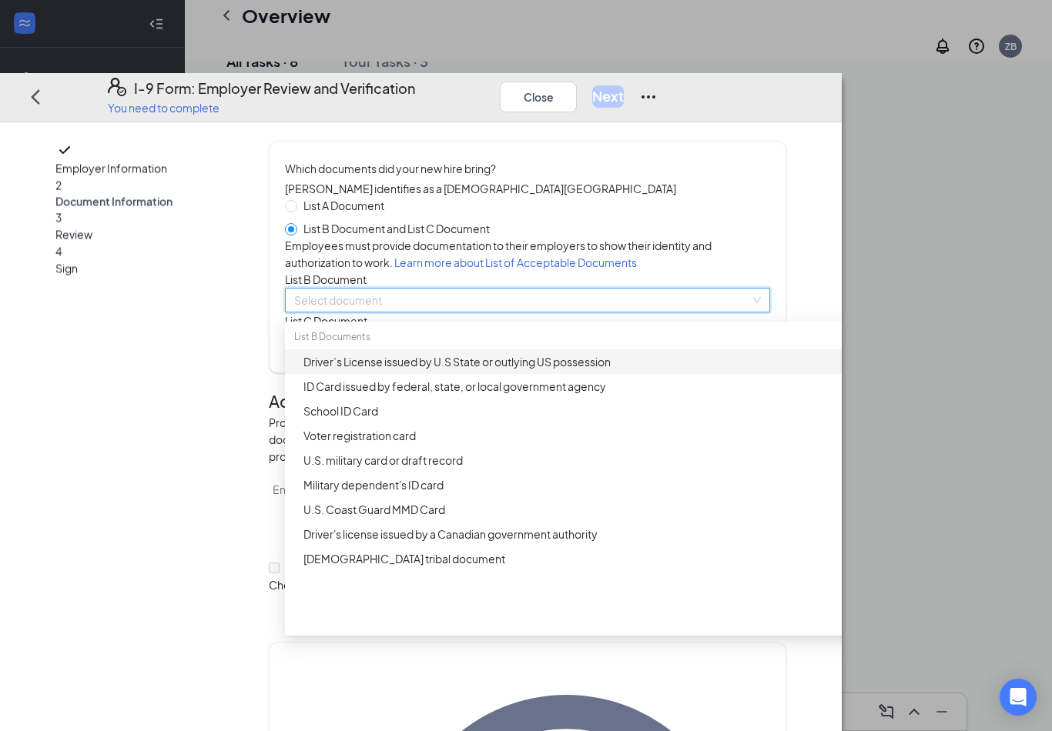
click at [537, 370] on div "Driver’s License issued by U.S State or outlying US possession" at bounding box center [600, 361] width 594 height 17
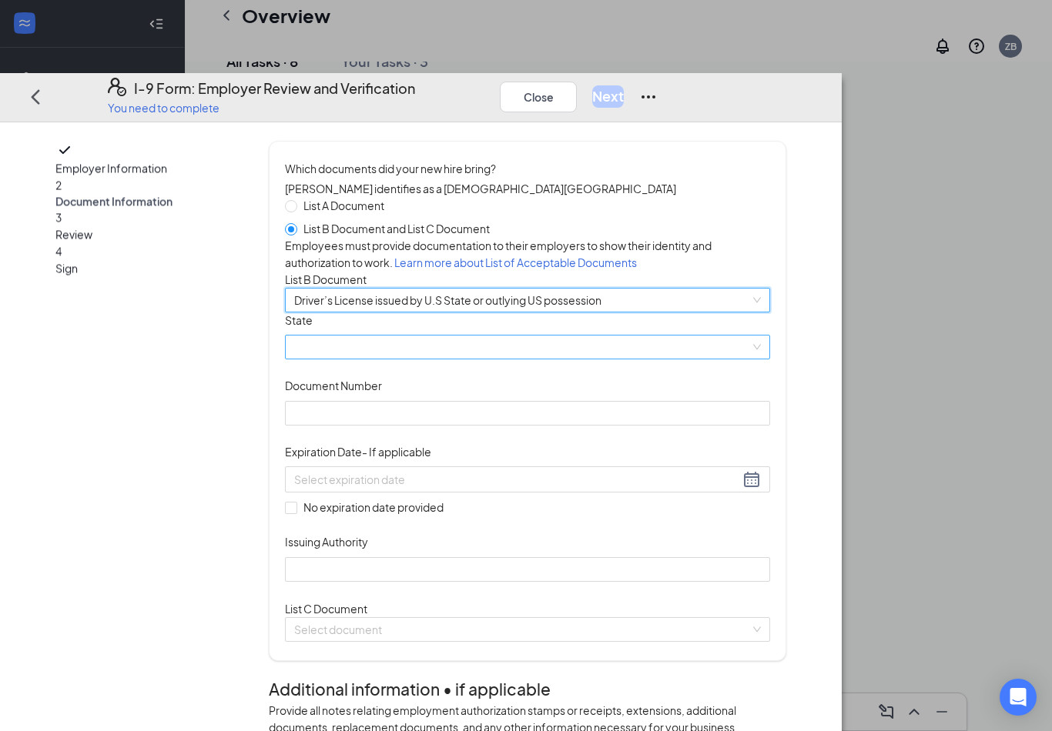
click at [400, 359] on span at bounding box center [527, 347] width 467 height 23
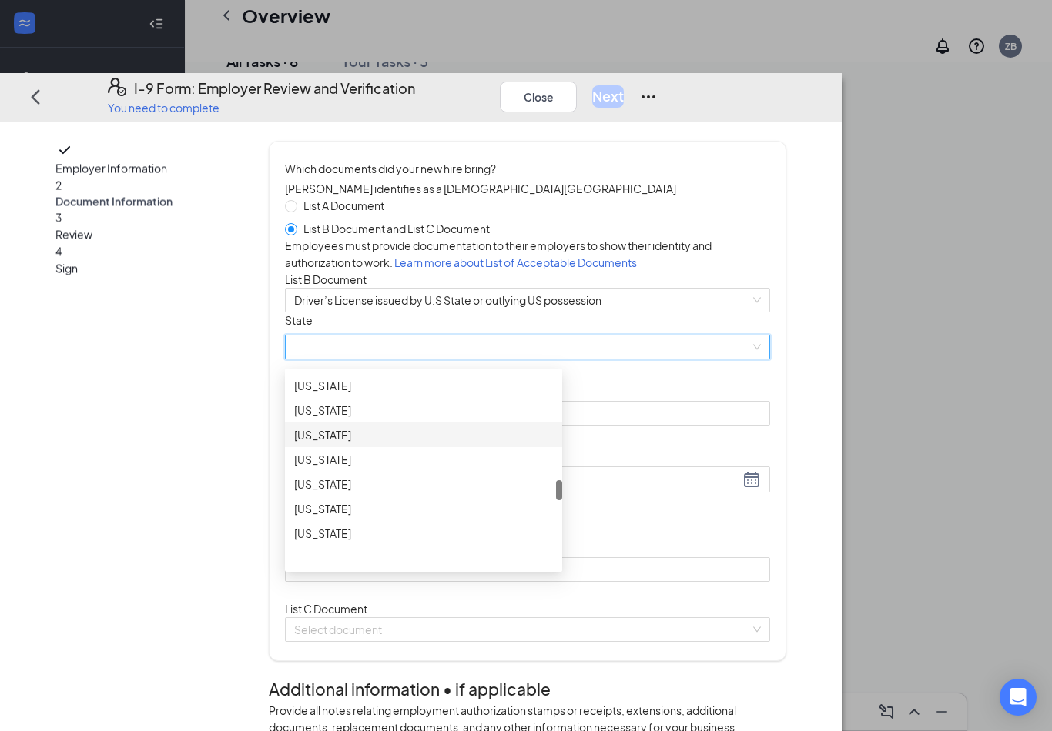
scroll to position [1056, 0]
click at [449, 428] on div "[US_STATE]" at bounding box center [423, 415] width 277 height 25
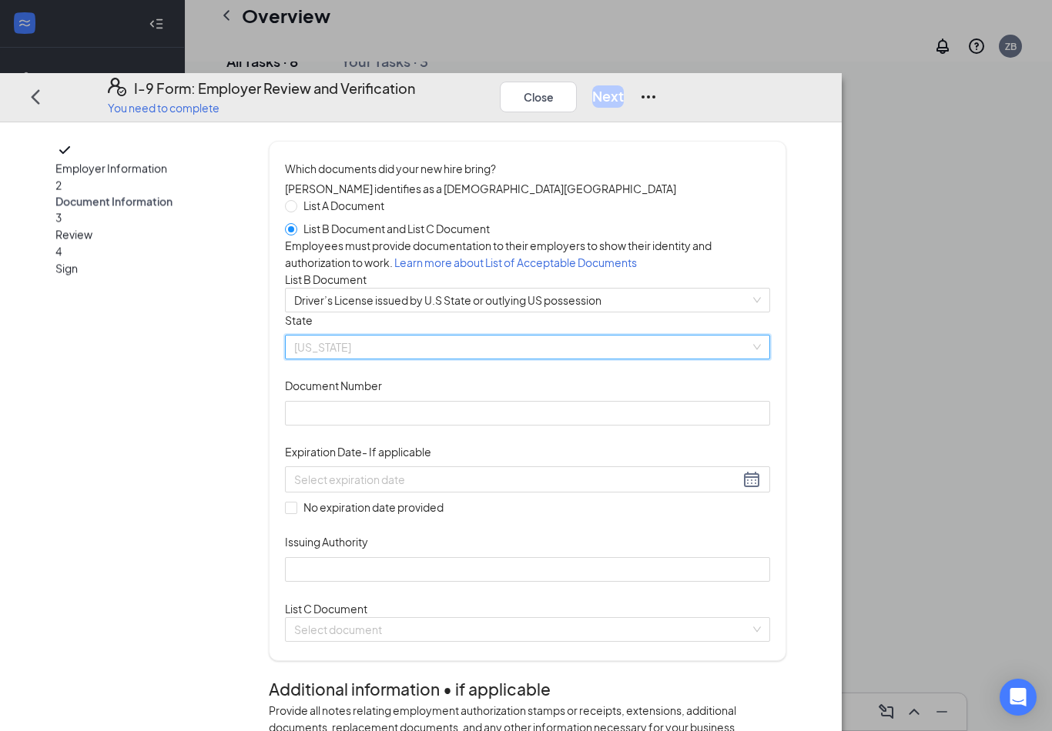
click at [555, 359] on span "[US_STATE]" at bounding box center [527, 347] width 467 height 23
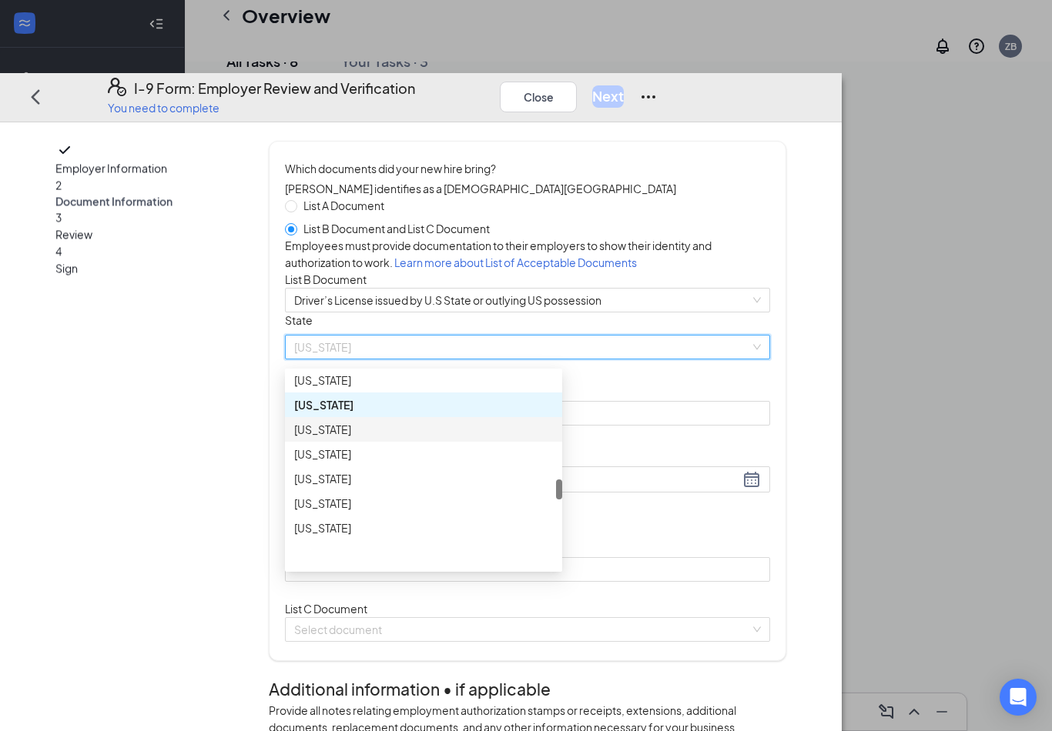
click at [504, 438] on div "[US_STATE]" at bounding box center [423, 429] width 259 height 17
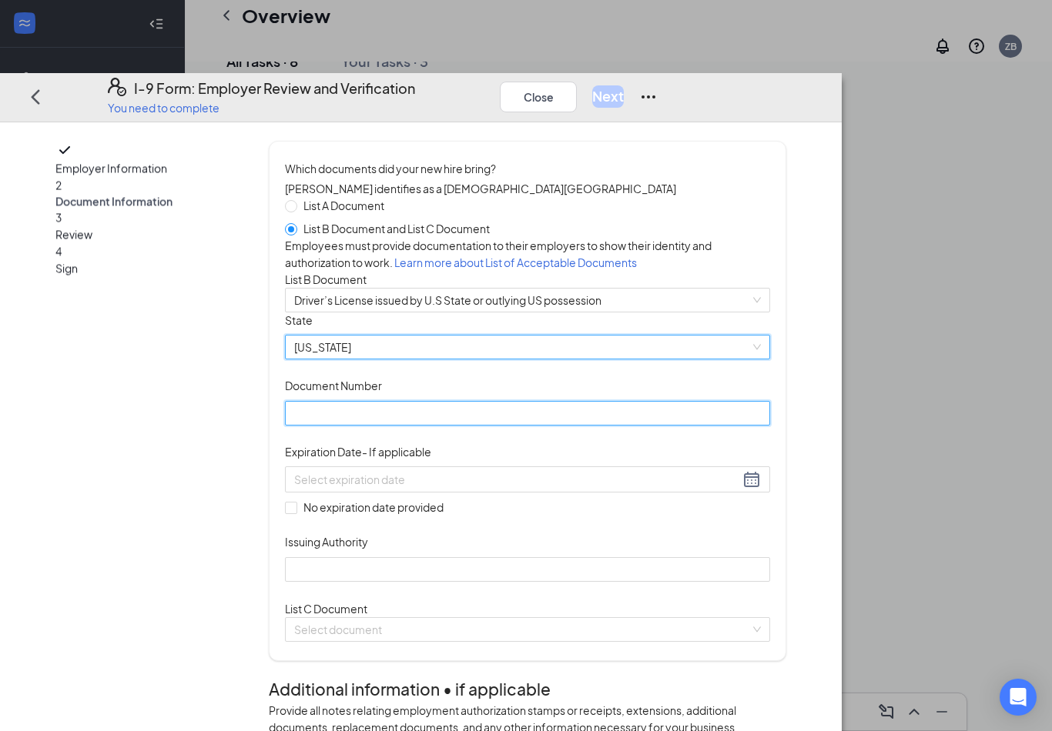
click at [430, 426] on input "Document Number" at bounding box center [527, 413] width 485 height 25
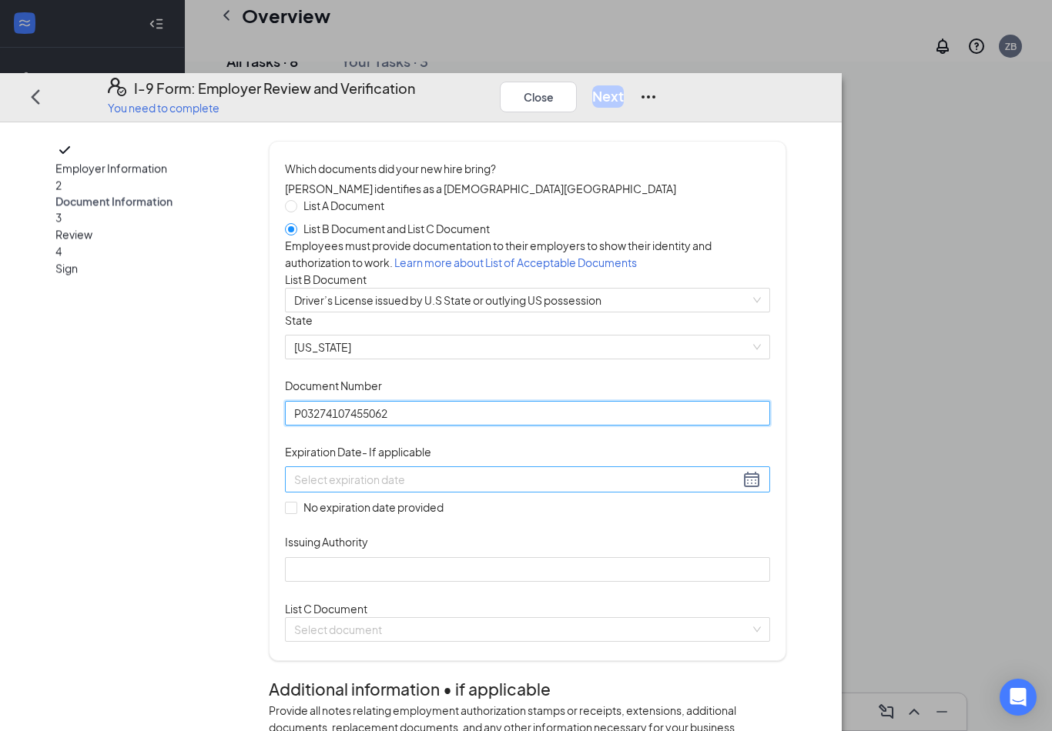
type input "P03274107455062"
click at [423, 488] on input at bounding box center [516, 479] width 445 height 17
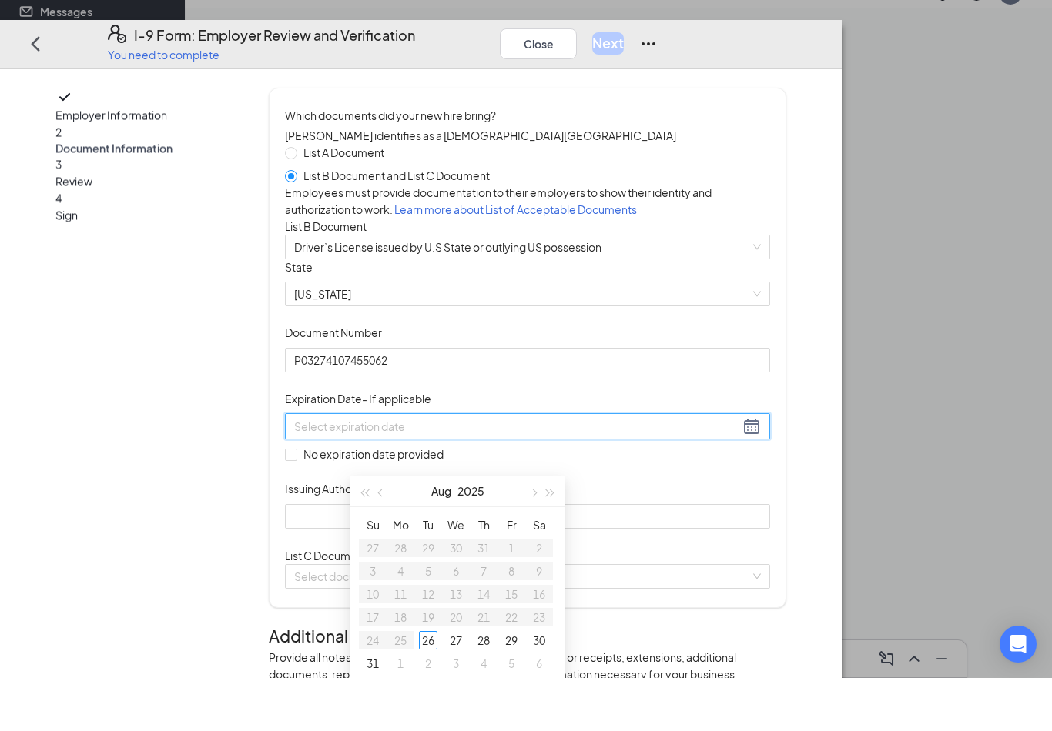
scroll to position [142, 0]
click at [611, 489] on div at bounding box center [527, 479] width 467 height 18
click at [465, 528] on button "2025" at bounding box center [470, 543] width 27 height 31
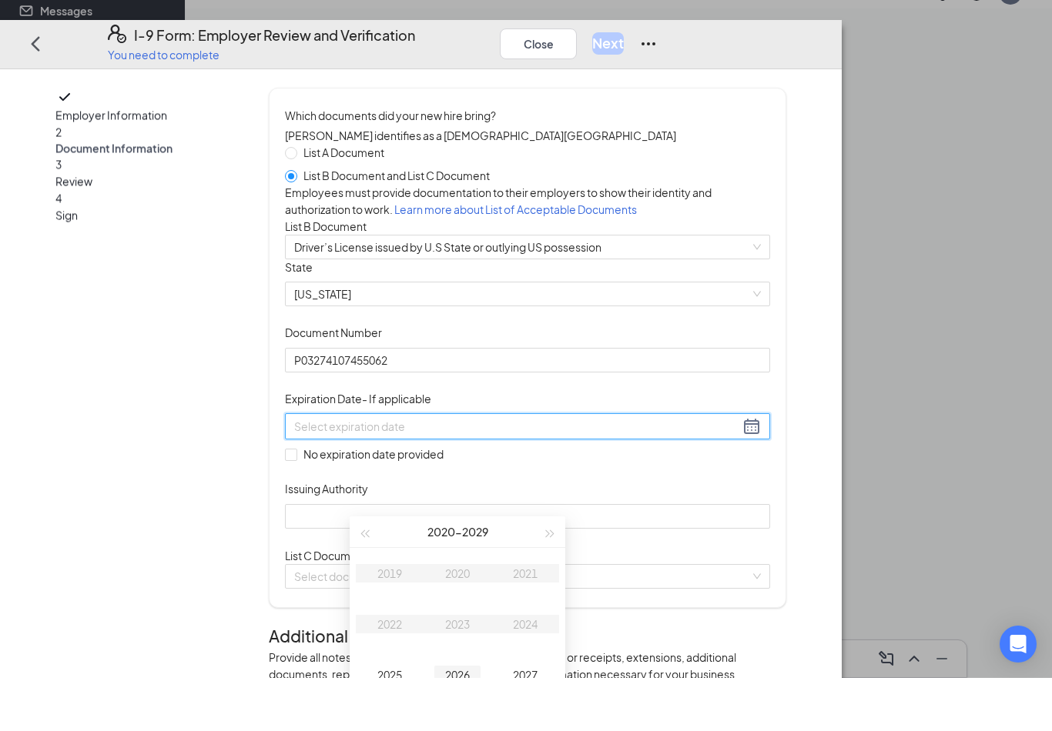
type input "[DATE]"
click at [534, 705] on div "2027" at bounding box center [525, 728] width 46 height 18
type input "[DATE]"
click at [443, 570] on button "Aug" at bounding box center [441, 585] width 20 height 31
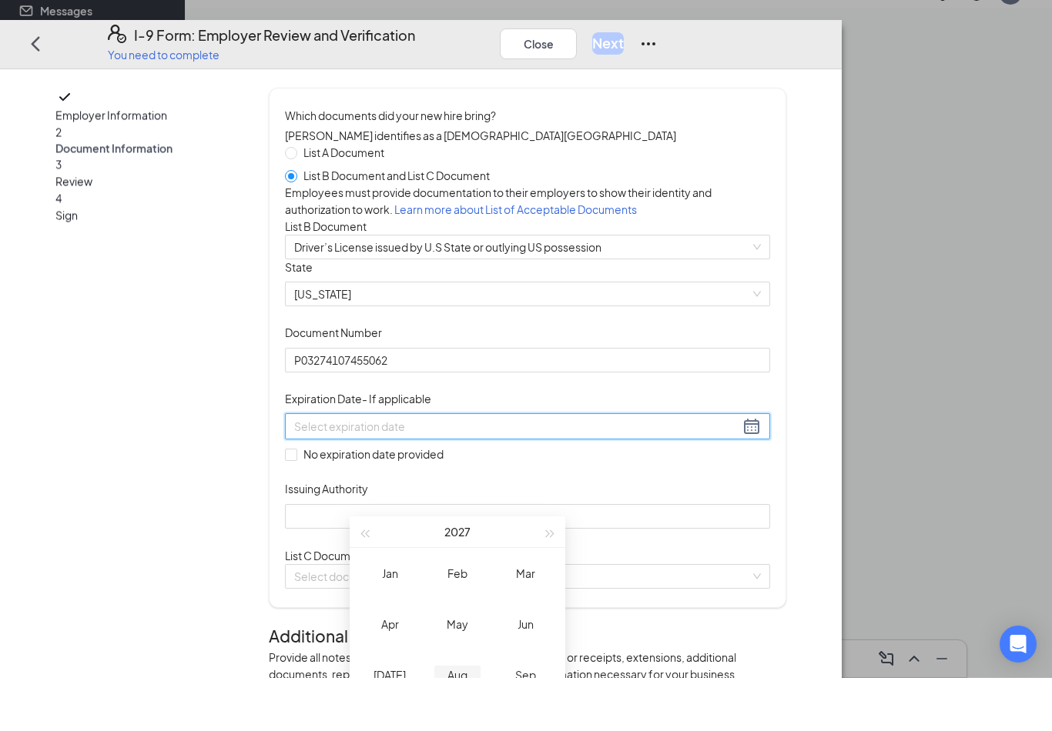
type input "[DATE]"
click at [460, 668] on div "May" at bounding box center [457, 677] width 46 height 18
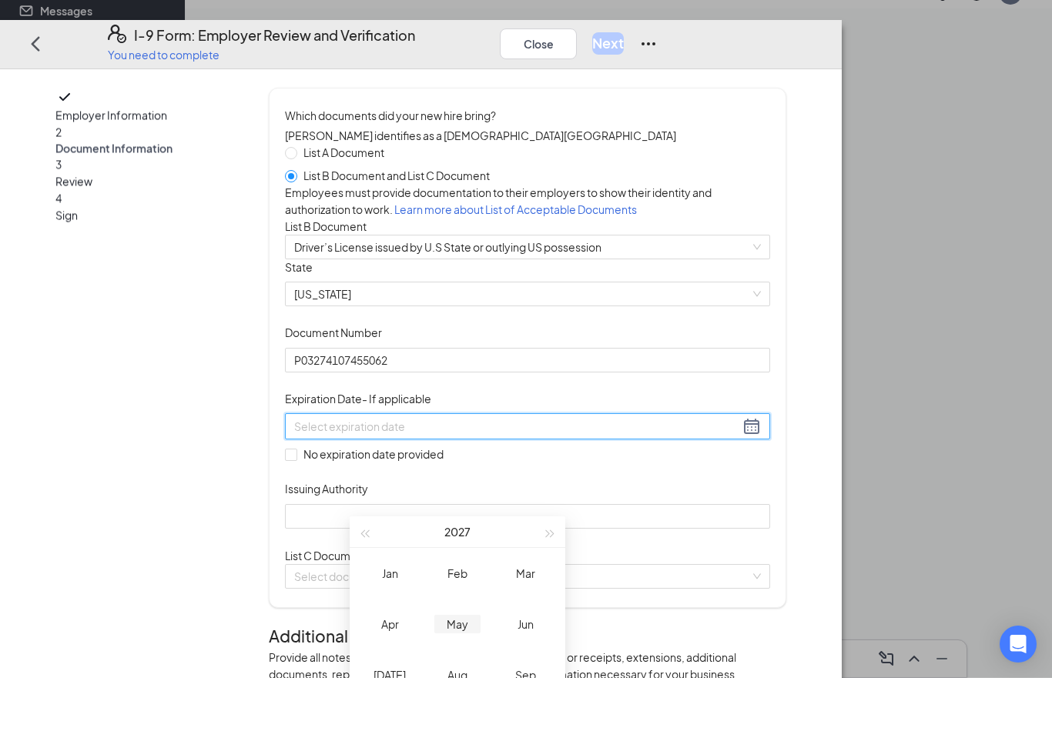
type input "[DATE]"
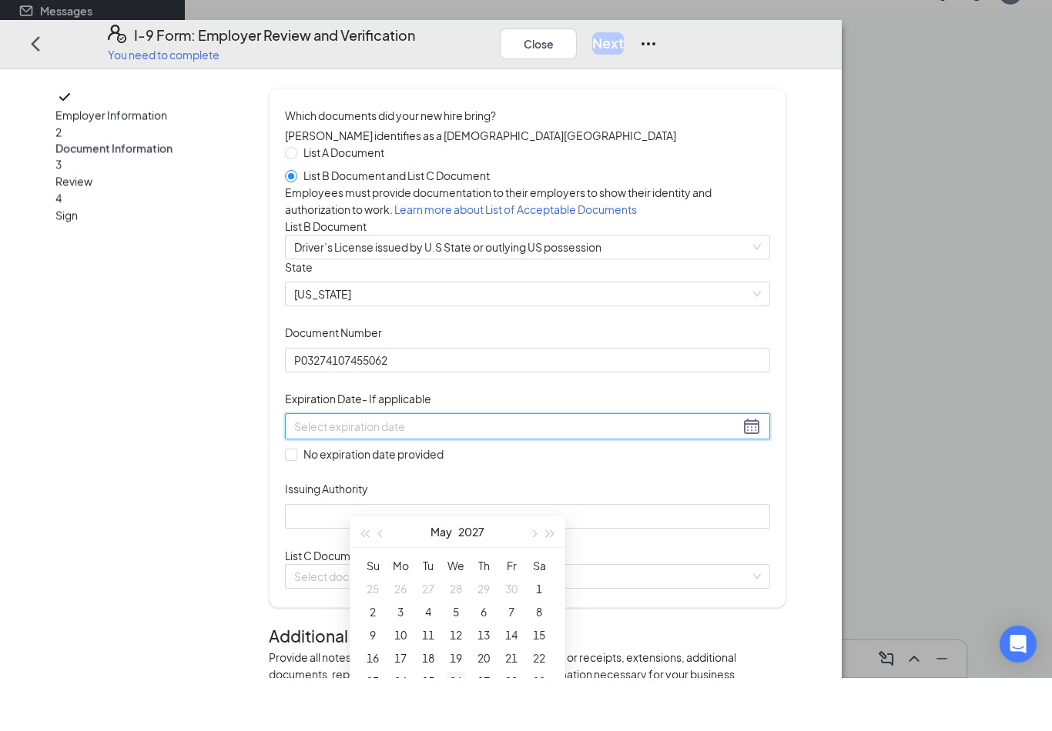
type input "[DATE]"
click at [377, 705] on div "23" at bounding box center [372, 734] width 18 height 18
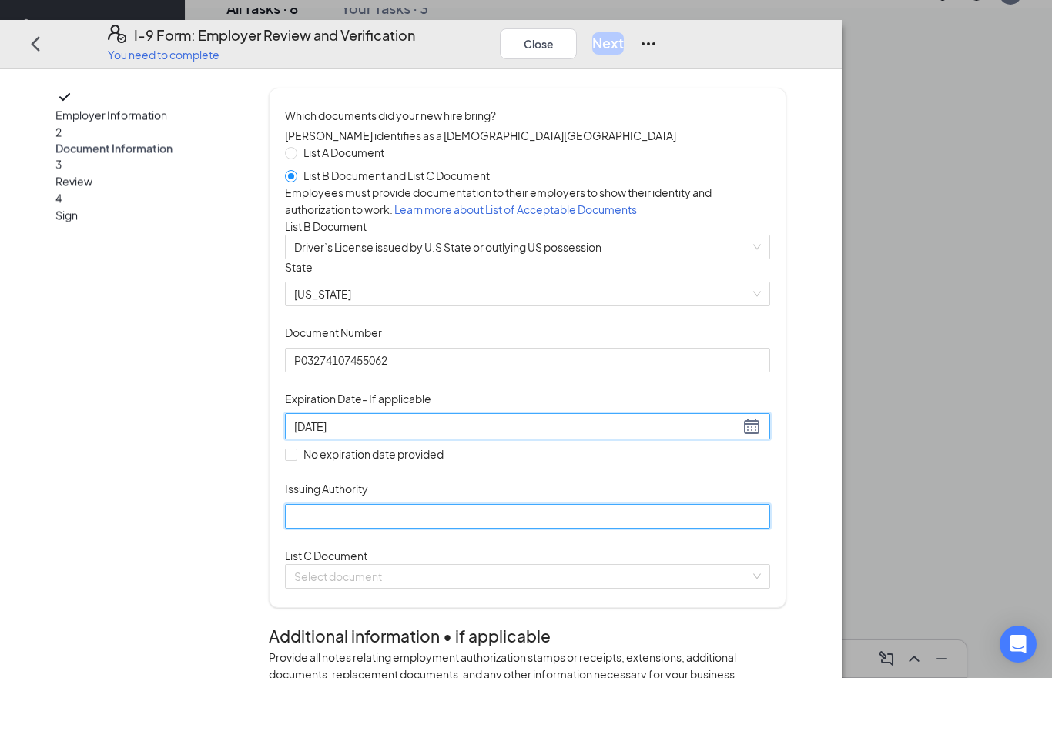
click at [397, 582] on input "Issuing Authority" at bounding box center [527, 569] width 485 height 25
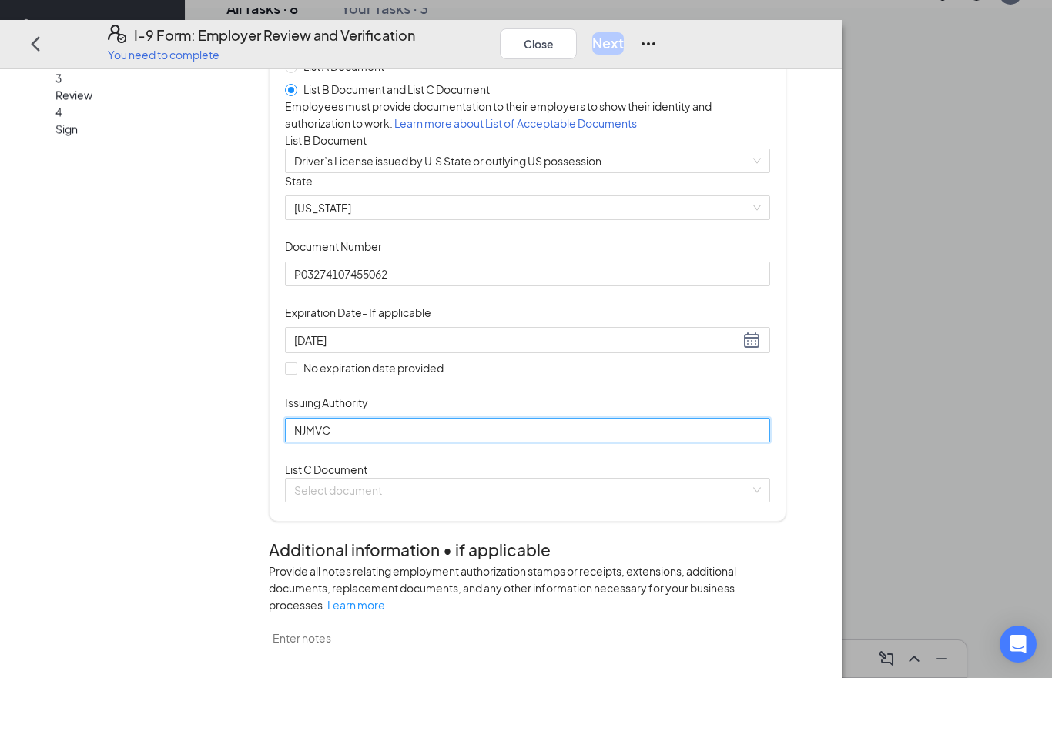
scroll to position [154, 0]
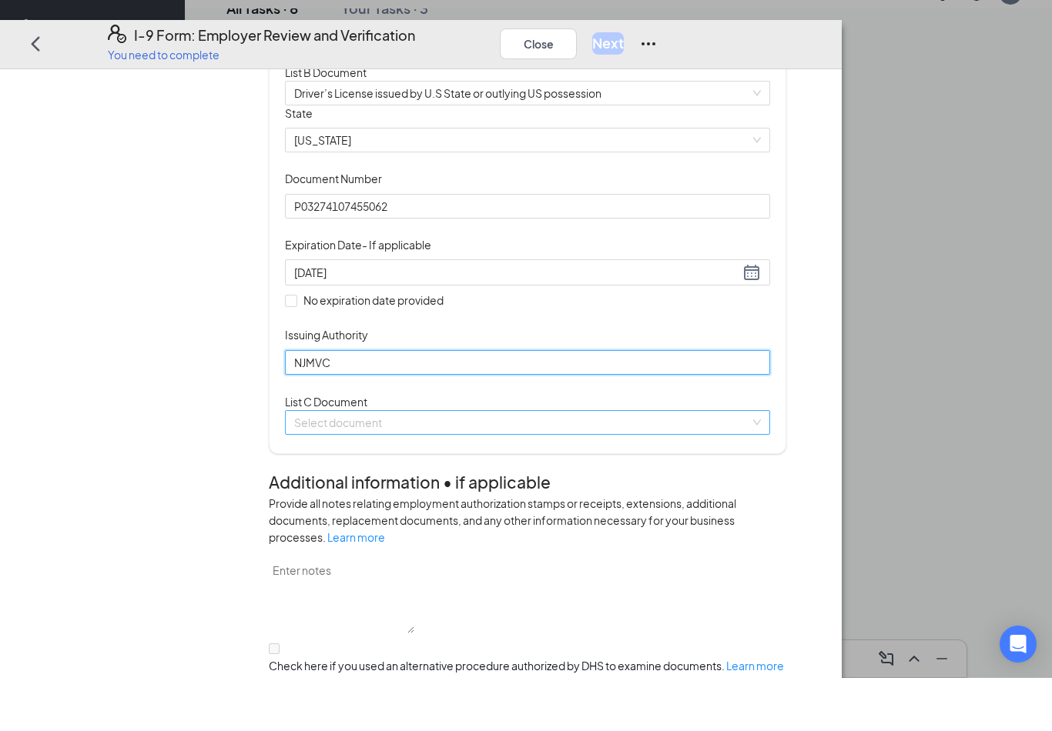
type input "NJMVC"
click at [434, 487] on input "search" at bounding box center [522, 475] width 456 height 23
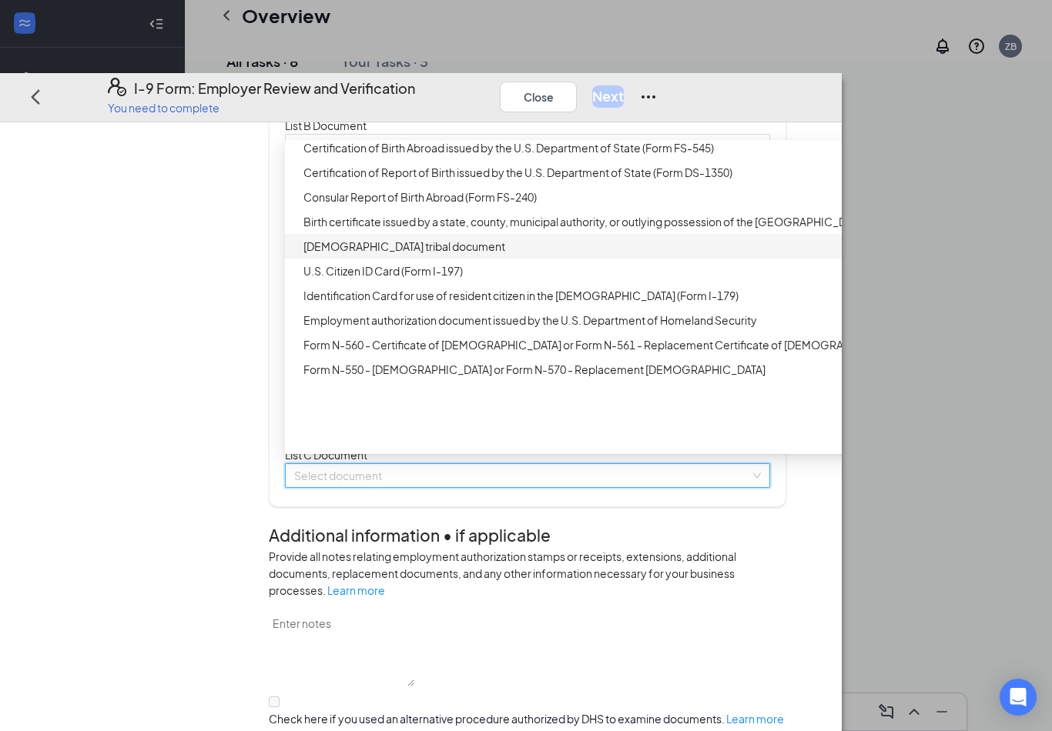
scroll to position [0, 0]
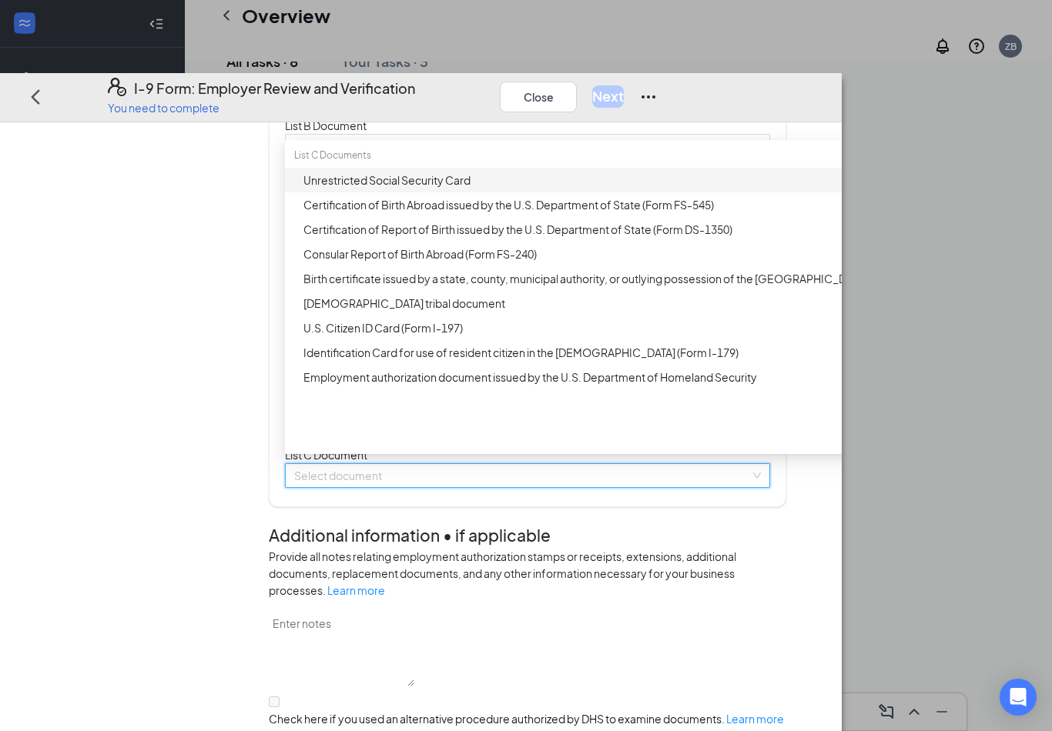
click at [231, 324] on div "Employer Information 2 Document Information 3 Review 4 Sign" at bounding box center [146, 625] width 182 height 1277
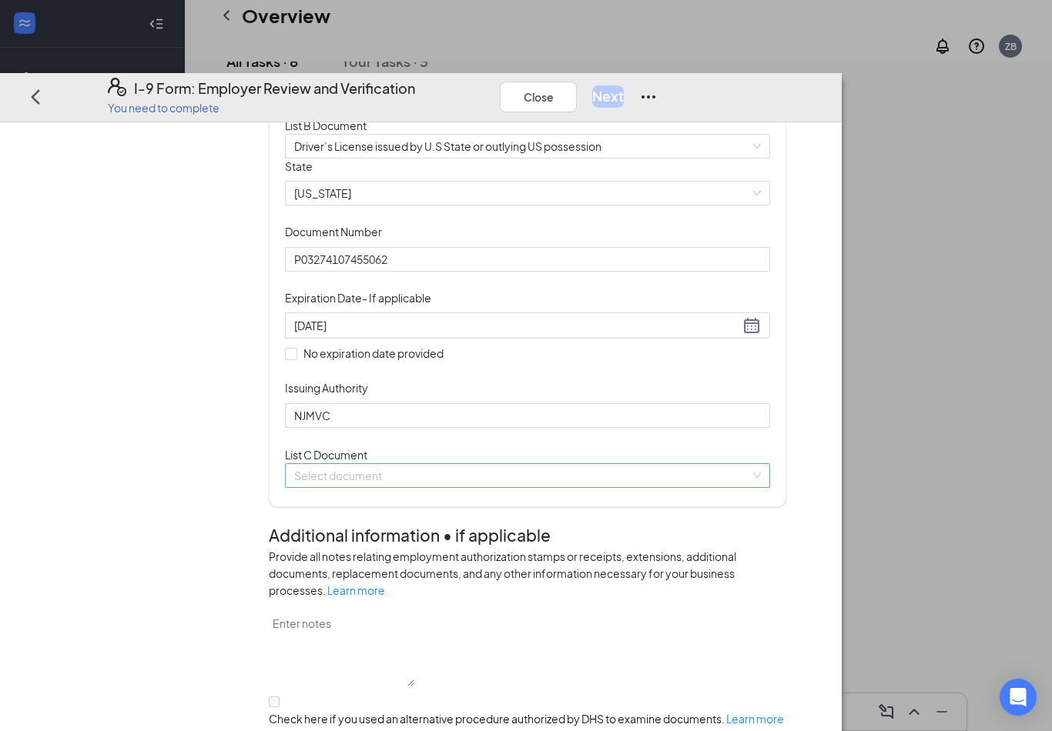
click at [427, 487] on span at bounding box center [522, 475] width 456 height 23
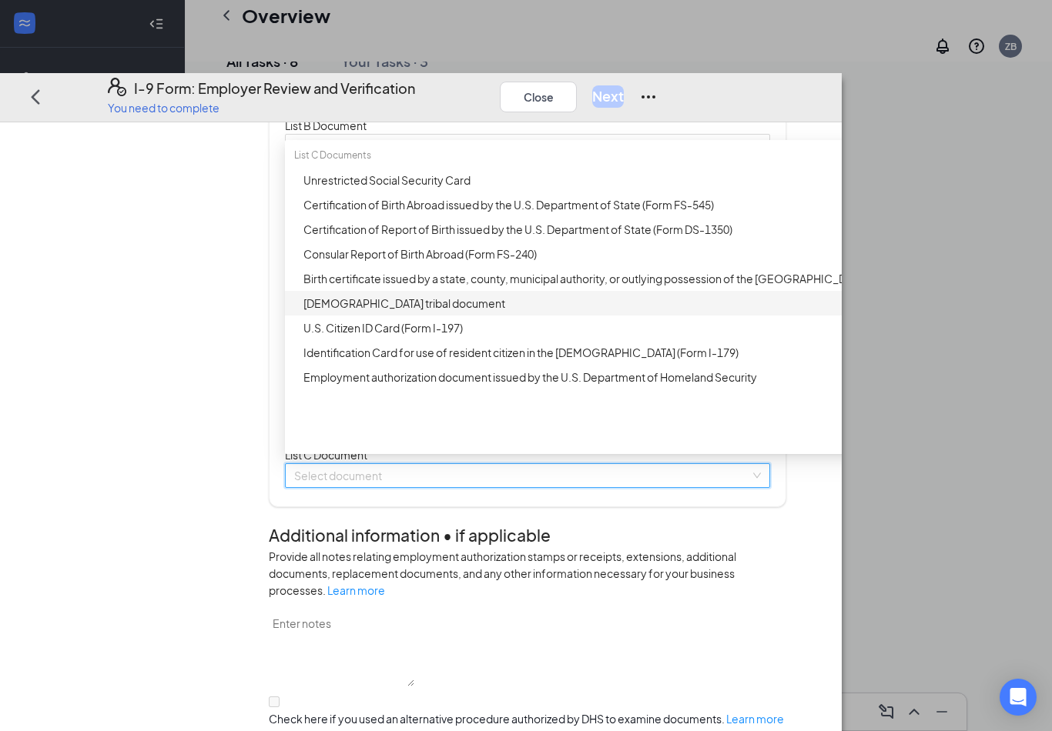
click at [313, 497] on div "Employer Information 2 Document Information 3 Review 4 Sign Which documents did…" at bounding box center [420, 625] width 731 height 1277
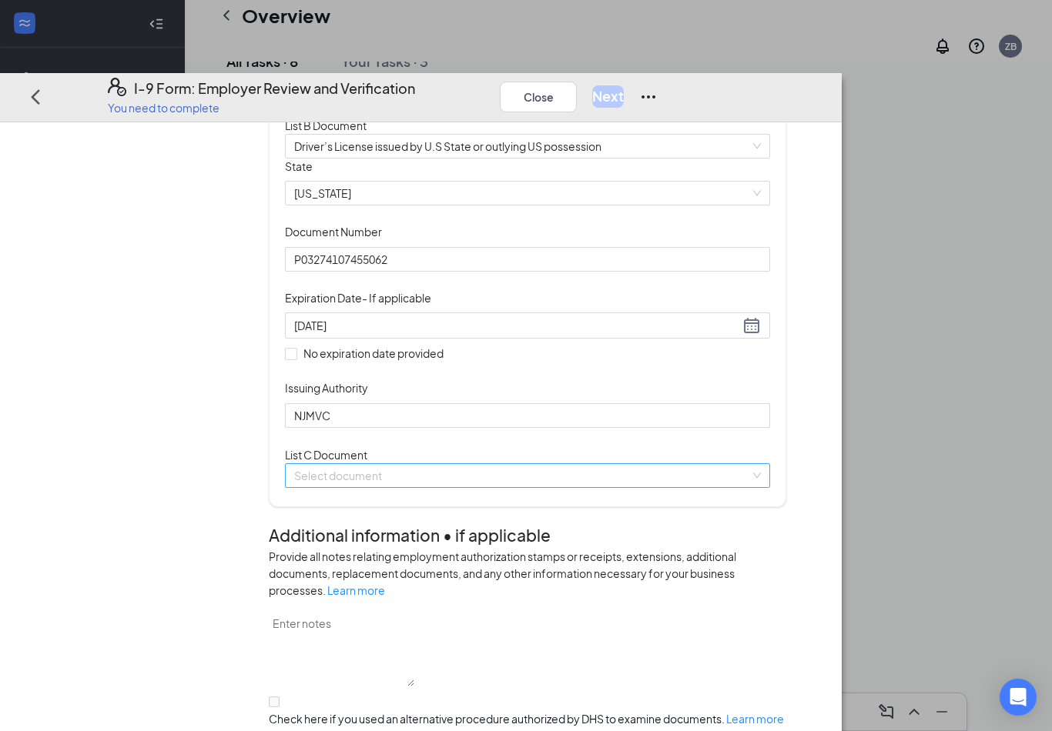
click at [422, 487] on input "search" at bounding box center [522, 475] width 456 height 23
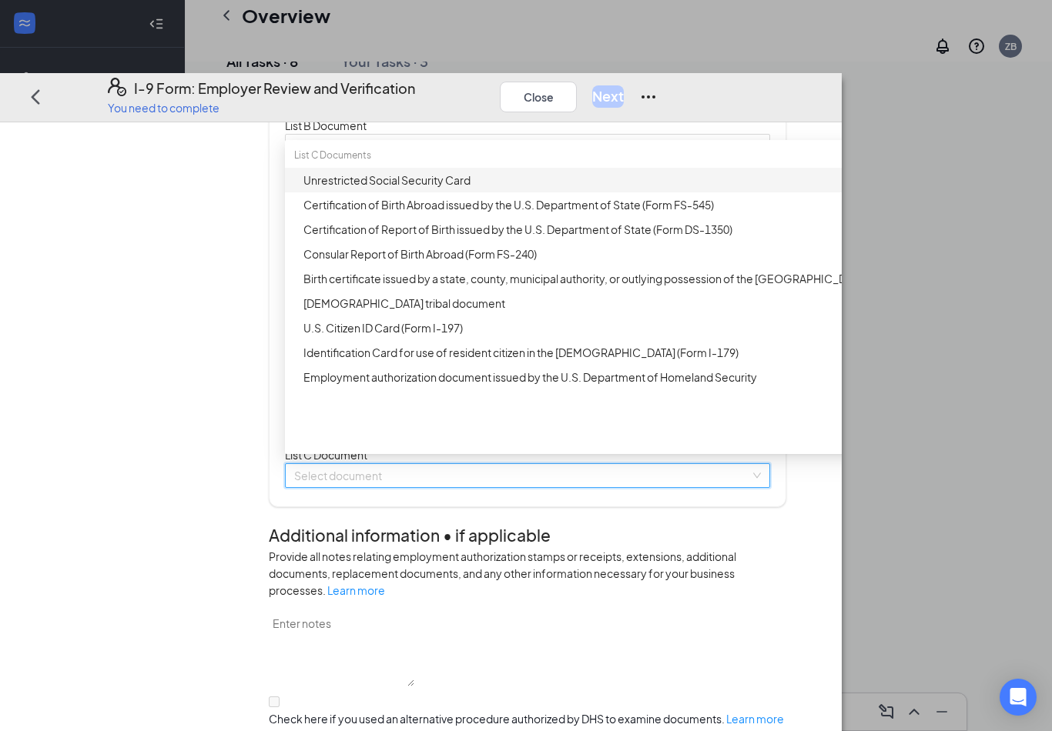
click at [514, 192] on div "Unrestricted Social Security Card" at bounding box center [596, 180] width 622 height 25
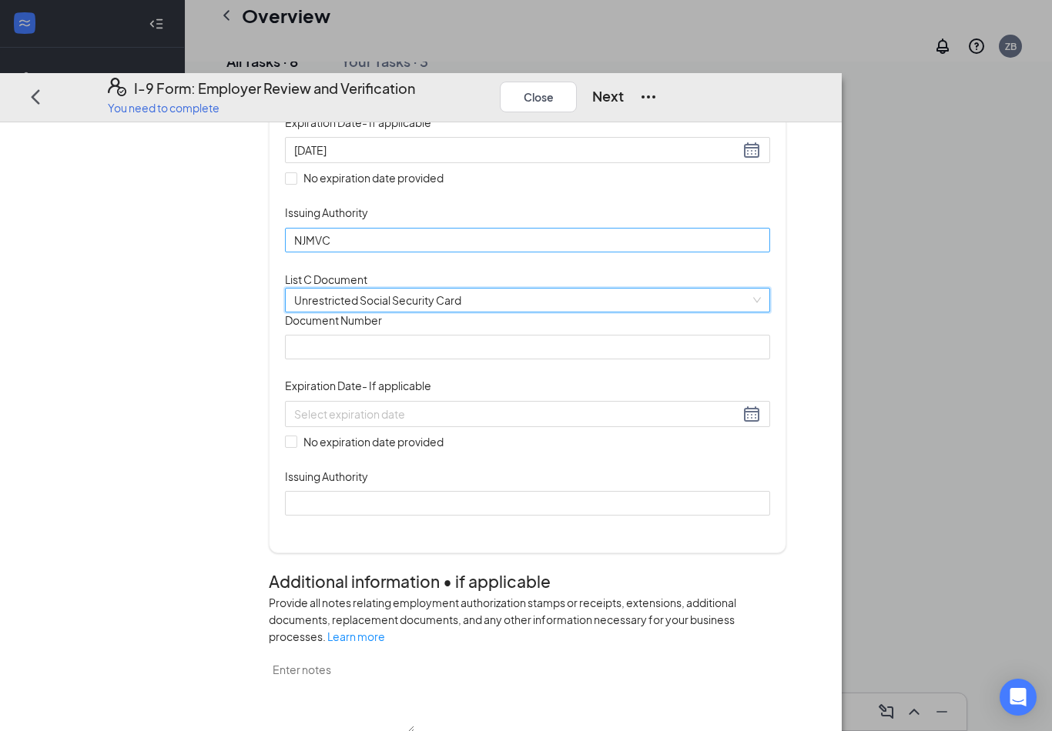
scroll to position [334, 0]
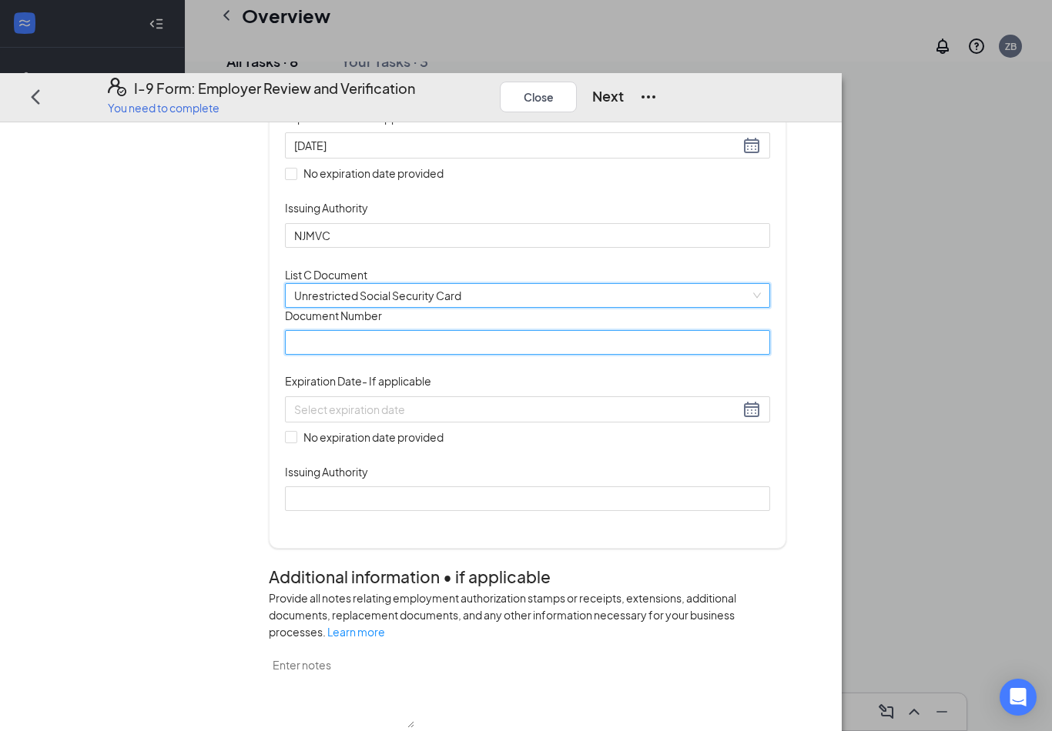
click at [471, 355] on input "Document Number" at bounding box center [527, 342] width 485 height 25
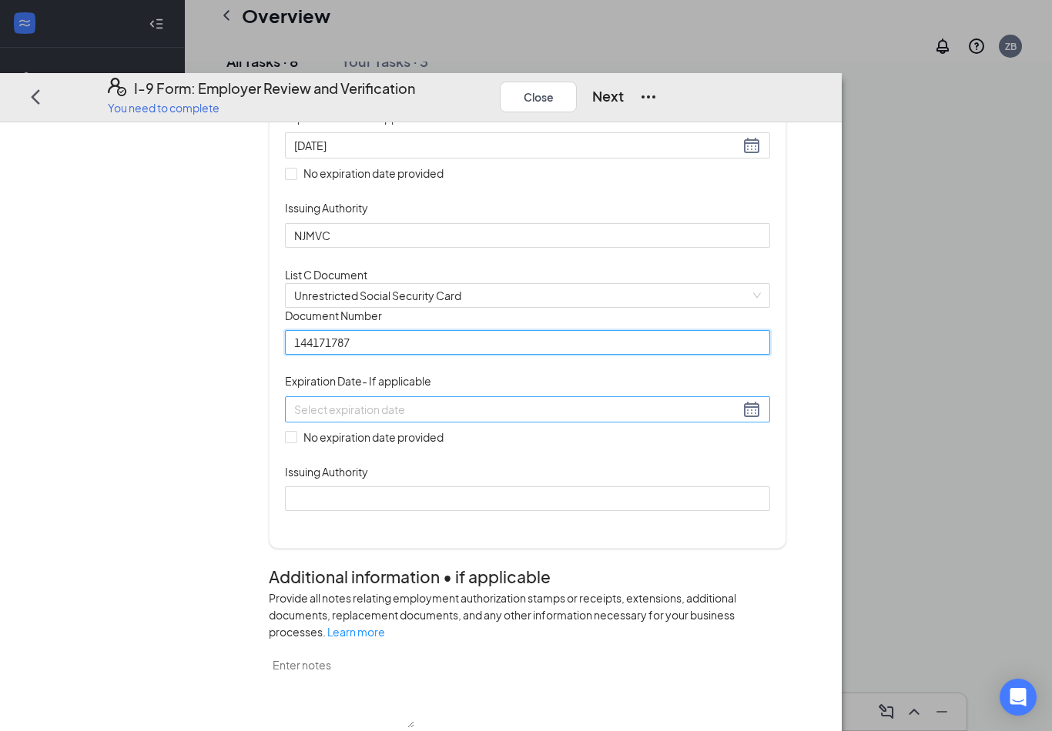
type input "144171787"
click at [472, 418] on input at bounding box center [516, 409] width 445 height 17
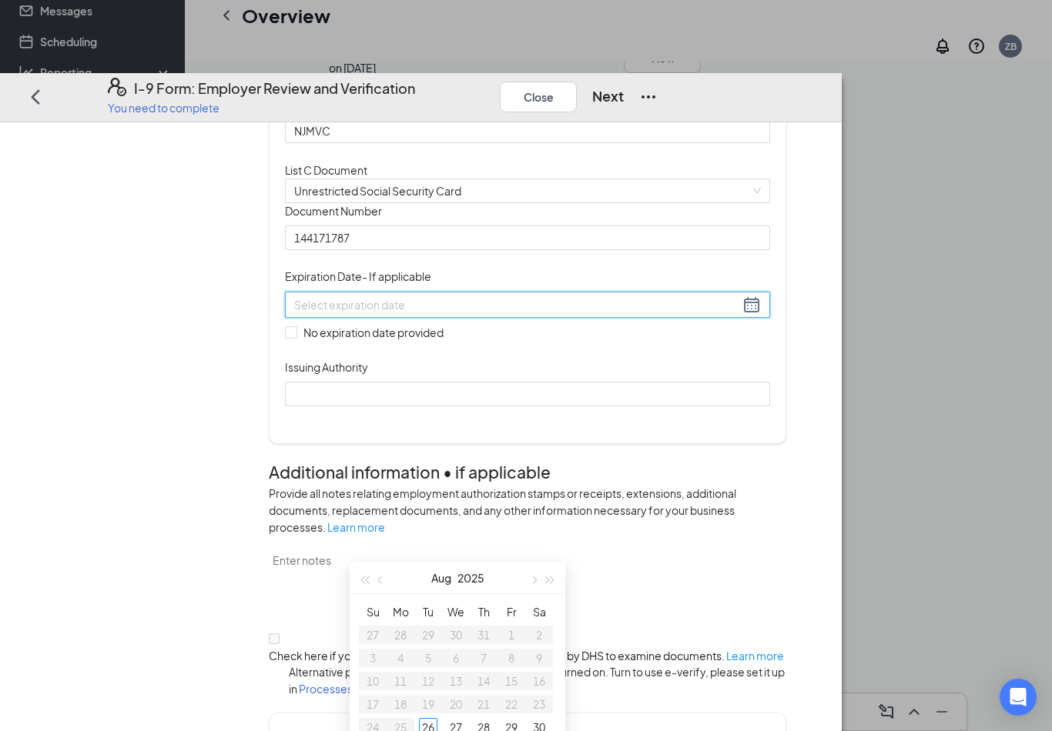
scroll to position [446, 0]
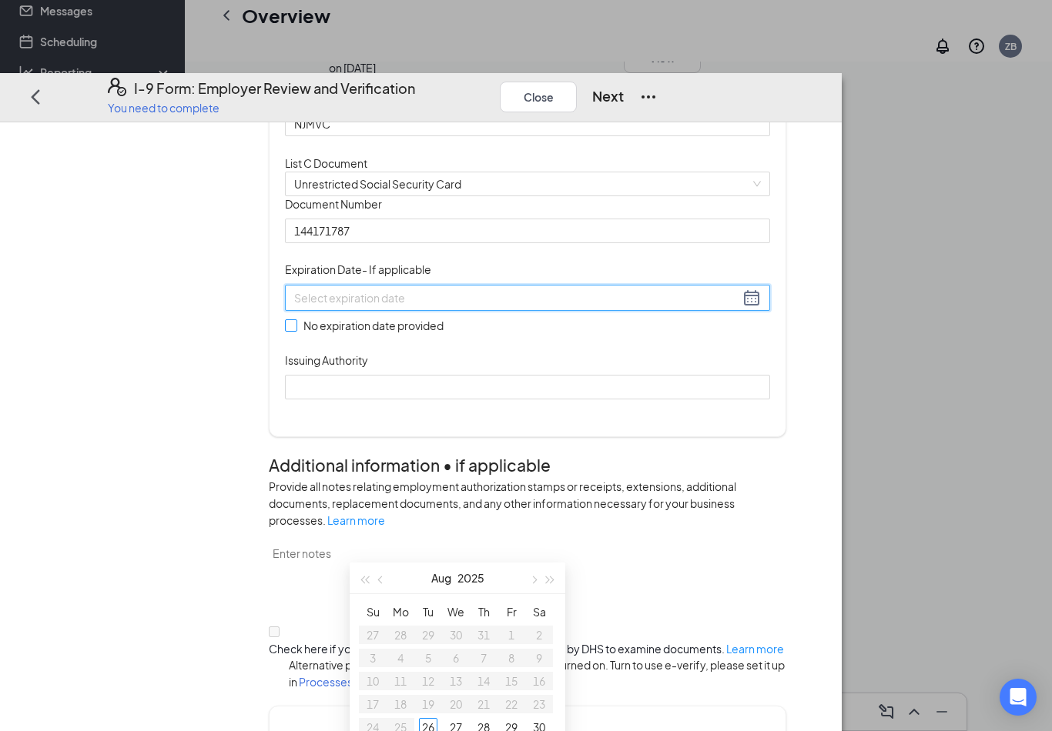
click at [296, 330] on input "No expiration date provided" at bounding box center [290, 325] width 11 height 11
checkbox input "true"
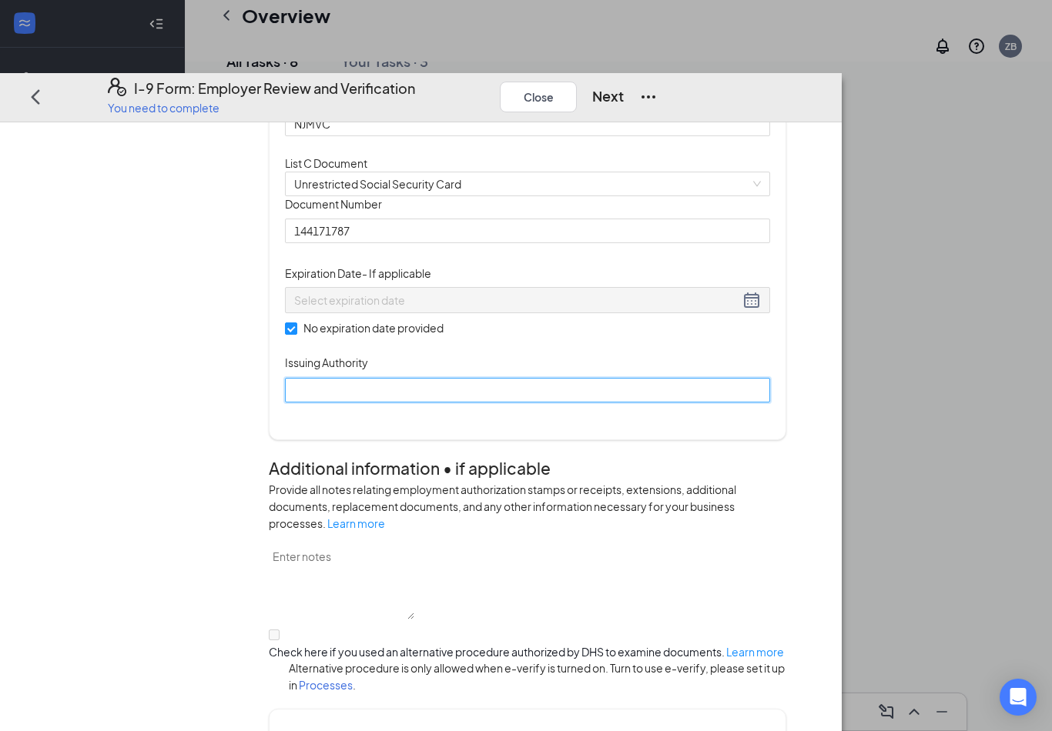
click at [420, 403] on input "Issuing Authority" at bounding box center [527, 390] width 485 height 25
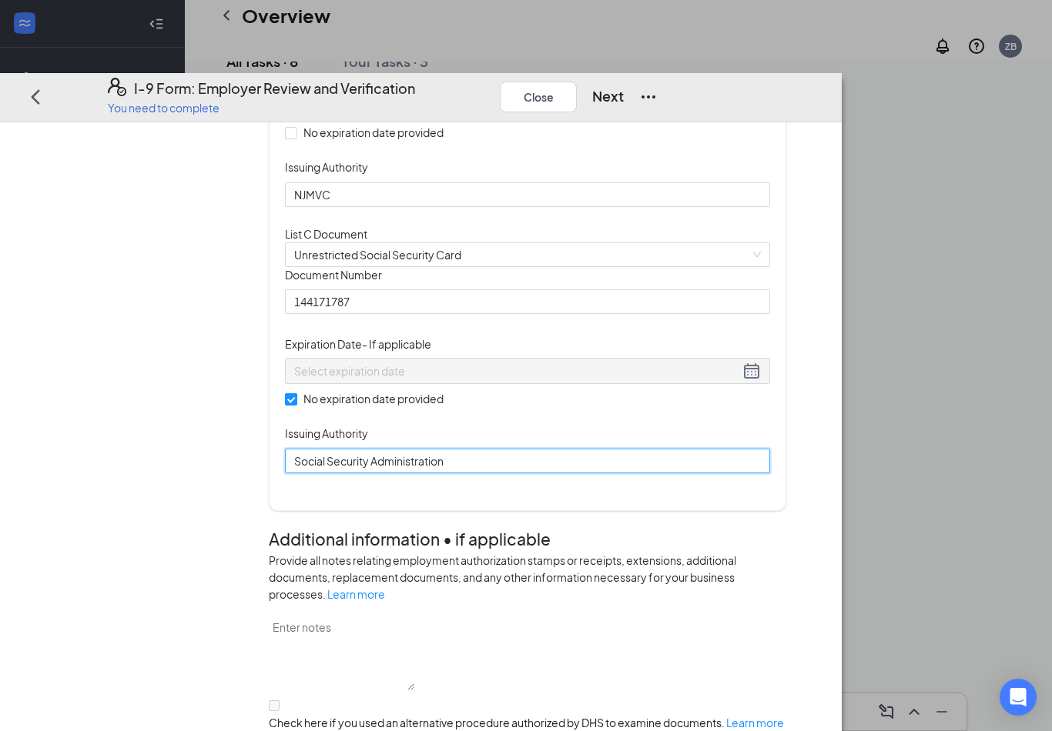
scroll to position [397, 0]
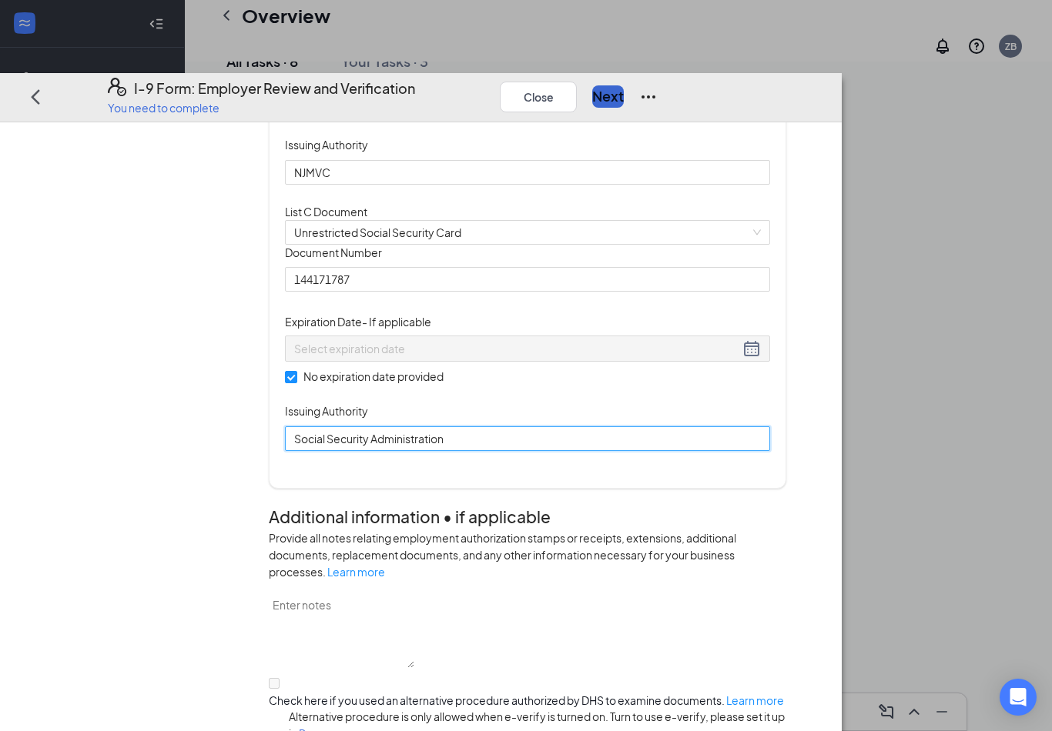
type input "Social Security Administration"
click at [624, 85] on button "Next" at bounding box center [608, 96] width 32 height 22
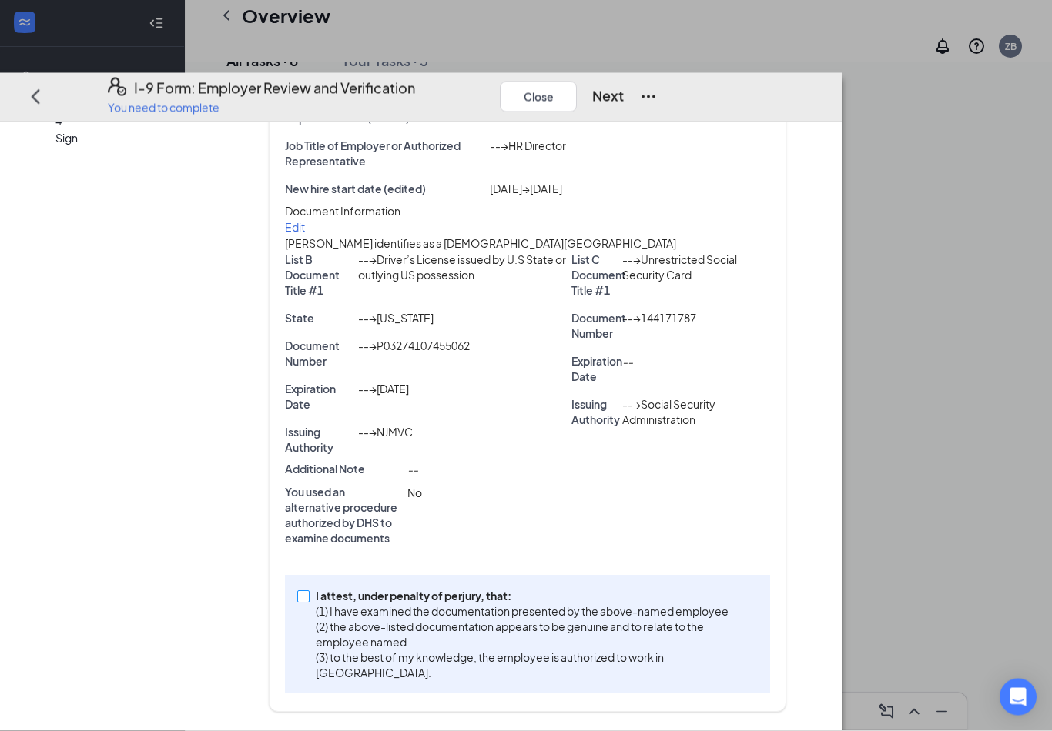
scroll to position [274, 0]
click at [308, 602] on input "I attest, under penalty of [PERSON_NAME], that: (1) I have examined the documen…" at bounding box center [302, 596] width 11 height 11
checkbox input "true"
click at [624, 85] on button "Next" at bounding box center [608, 96] width 32 height 22
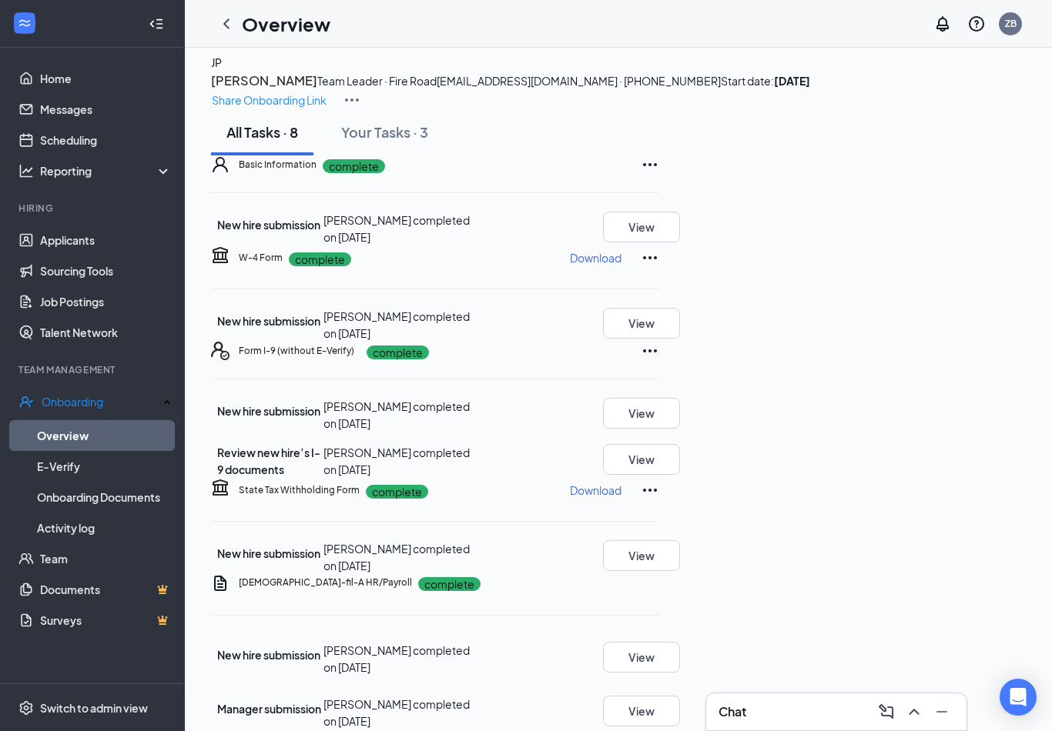
scroll to position [0, 0]
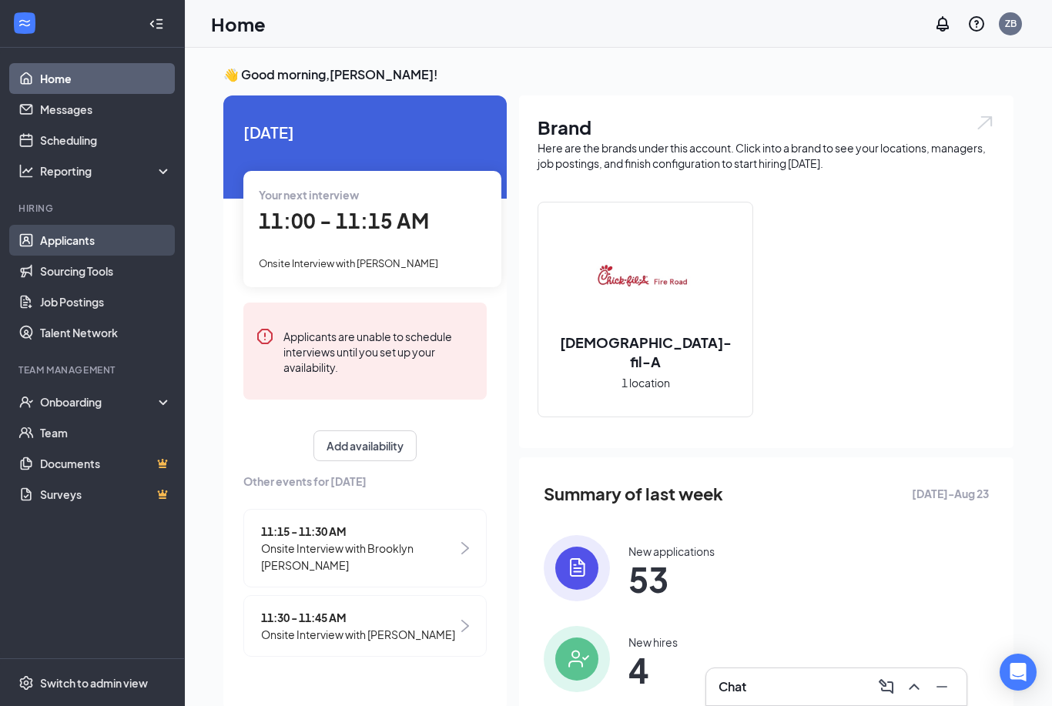
click at [98, 242] on link "Applicants" at bounding box center [106, 240] width 132 height 31
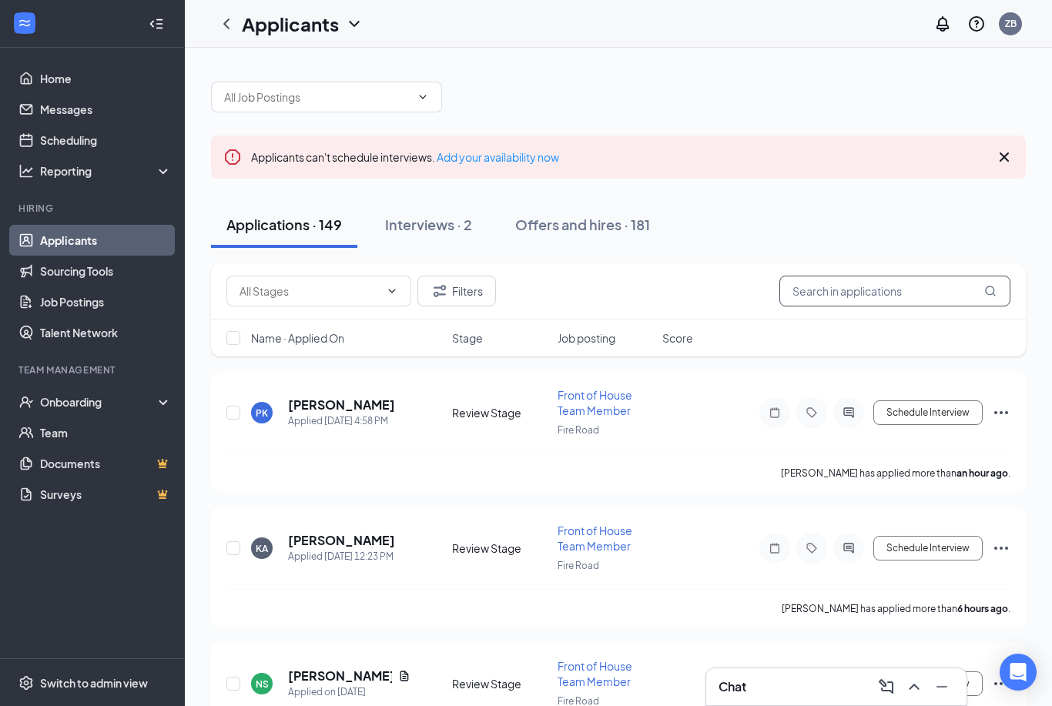
click at [866, 298] on input "text" at bounding box center [894, 291] width 231 height 31
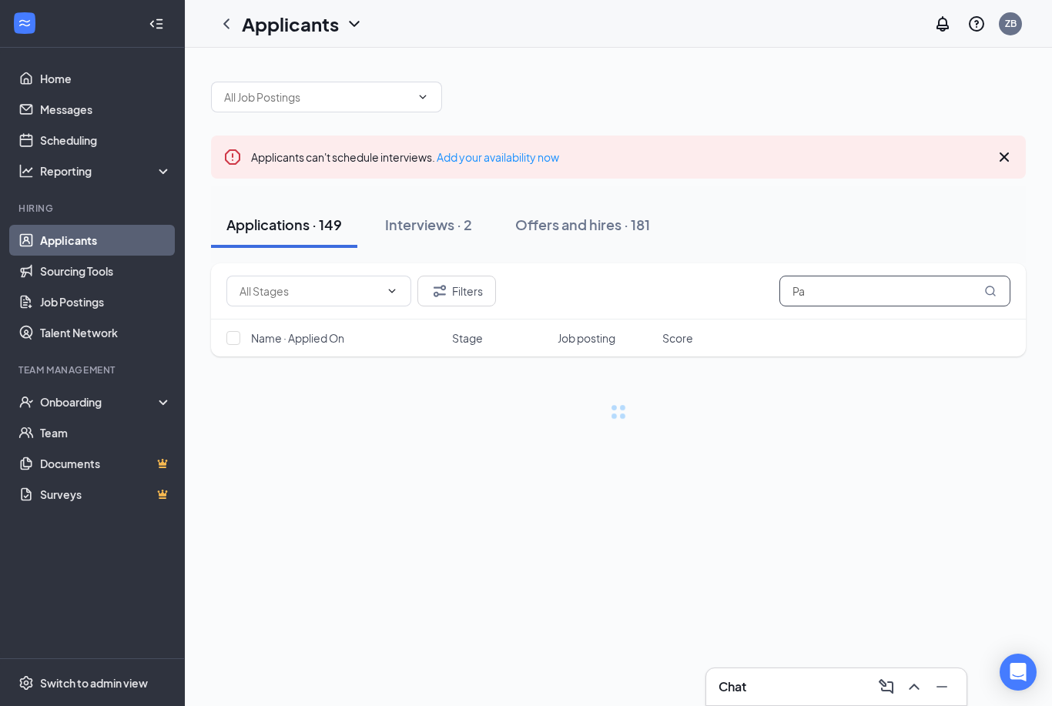
type input "P"
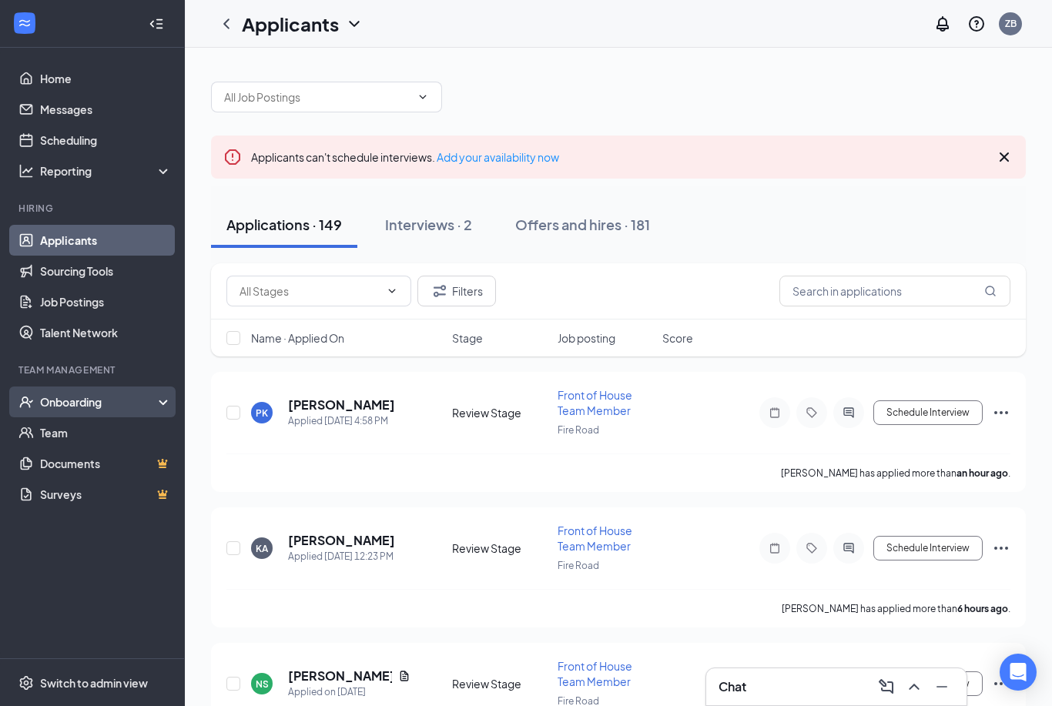
click at [124, 403] on div "Onboarding" at bounding box center [99, 401] width 119 height 15
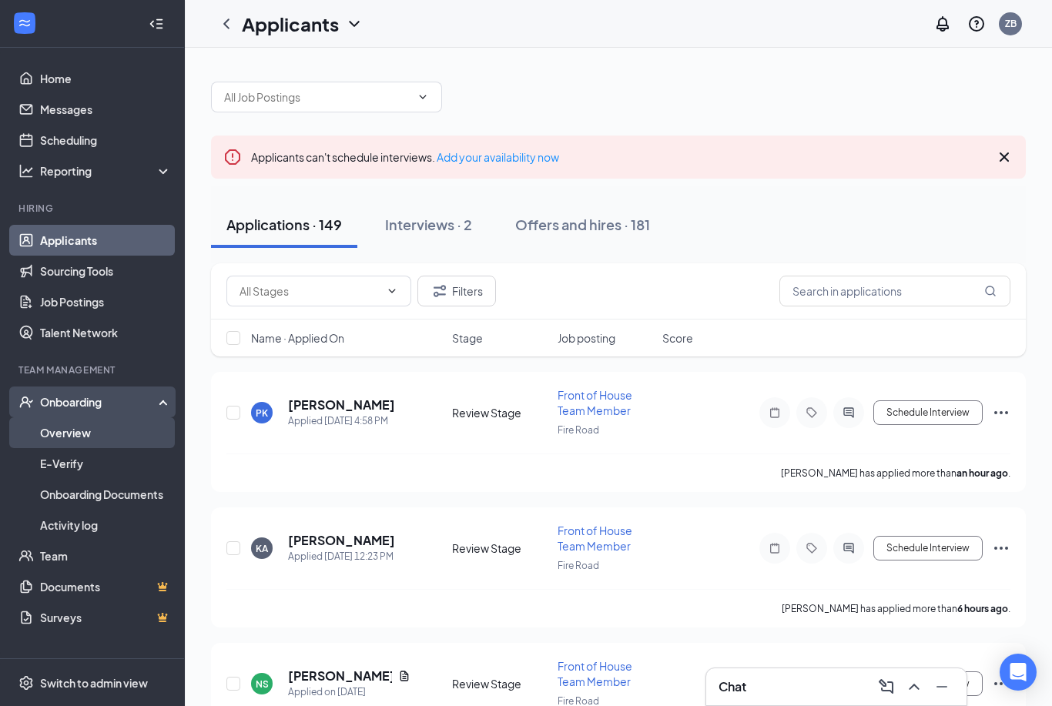
click at [121, 434] on link "Overview" at bounding box center [106, 432] width 132 height 31
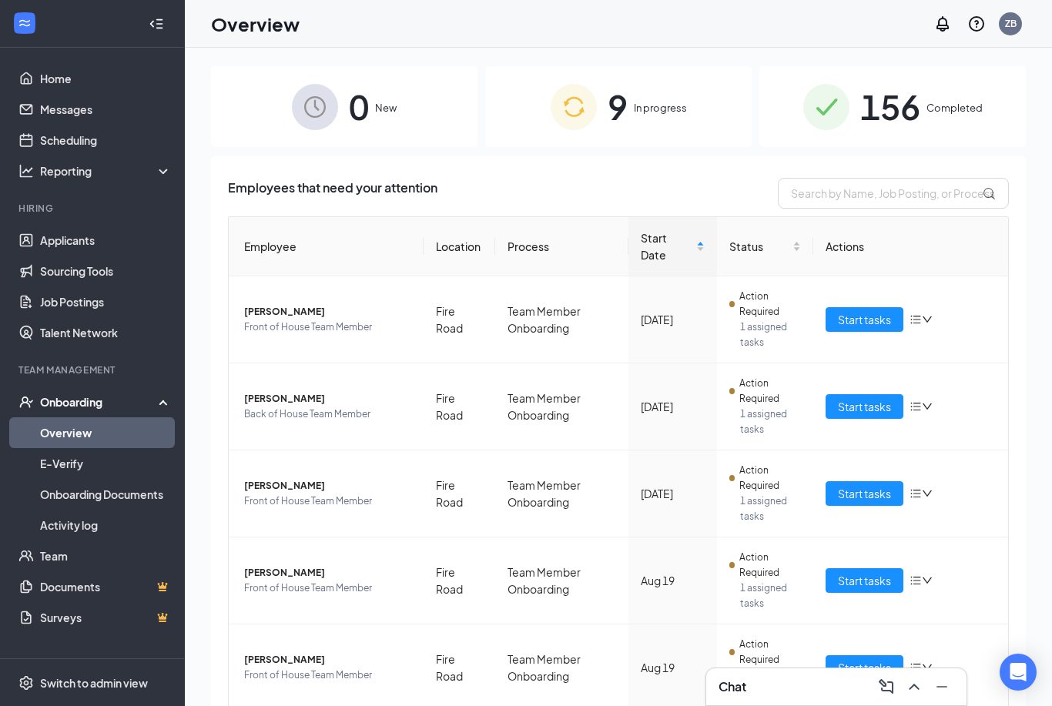
click at [905, 106] on span "156" at bounding box center [890, 106] width 60 height 53
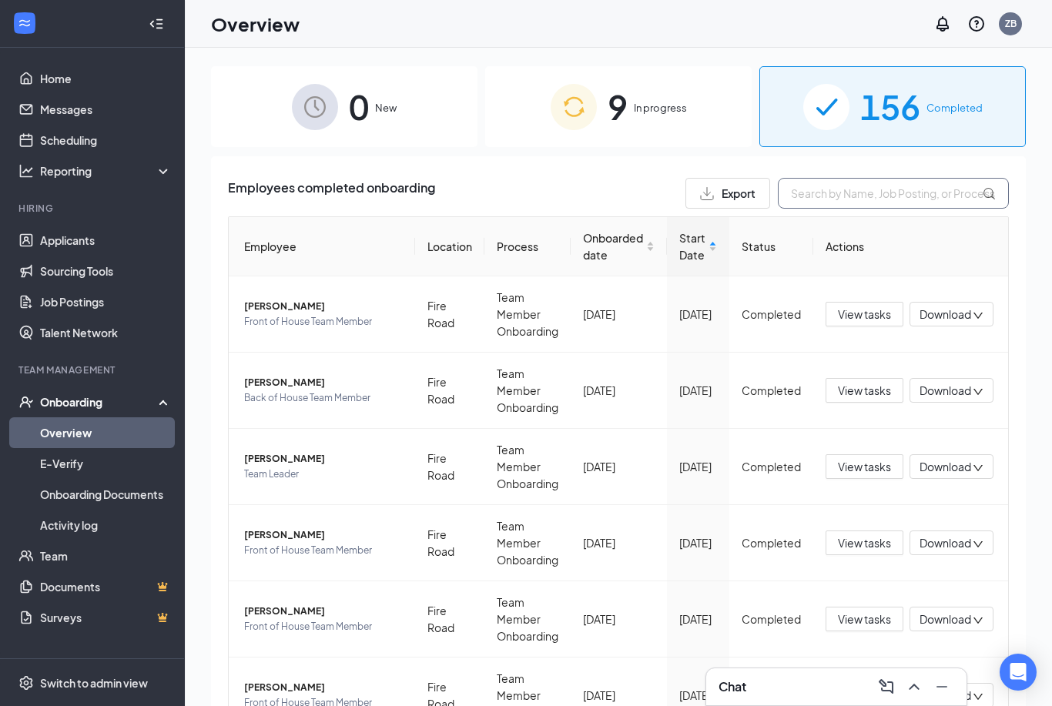
click at [862, 199] on input "text" at bounding box center [893, 193] width 231 height 31
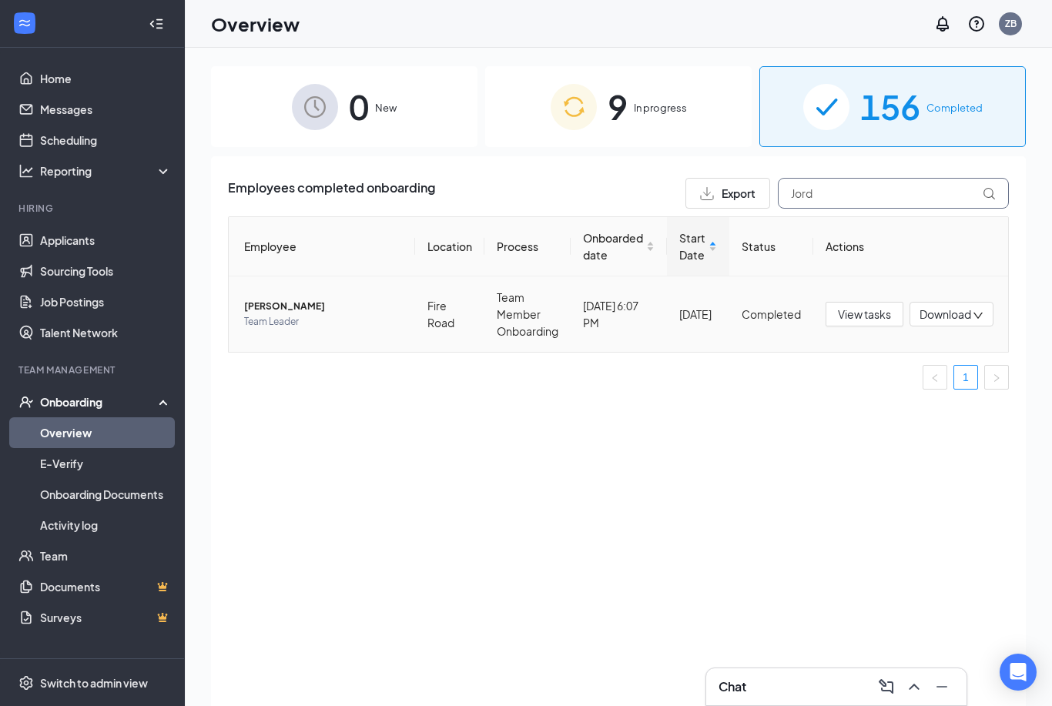
type input "Jord"
click at [276, 320] on span "Team Leader" at bounding box center [323, 321] width 159 height 15
